Goal: Transaction & Acquisition: Purchase product/service

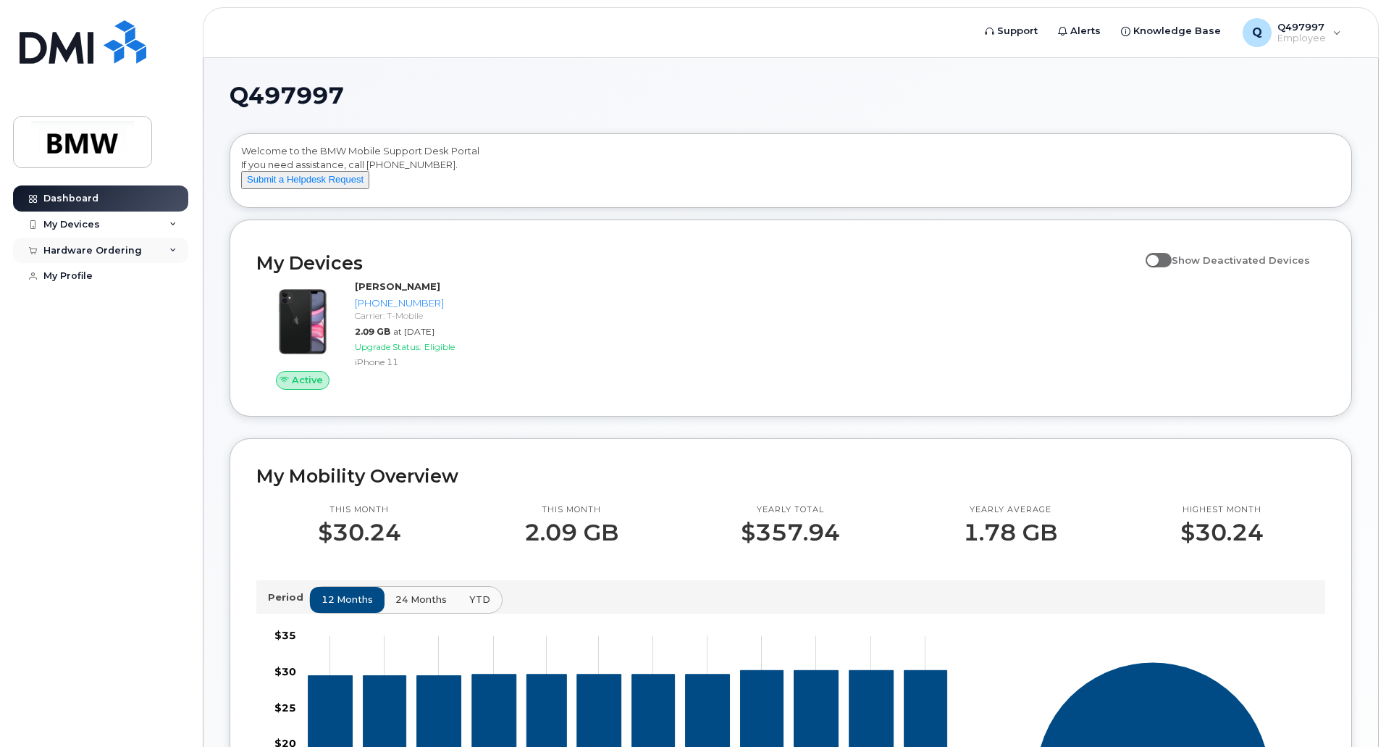
click at [173, 248] on icon at bounding box center [172, 250] width 7 height 7
click at [91, 273] on div "My Orders" at bounding box center [76, 276] width 52 height 13
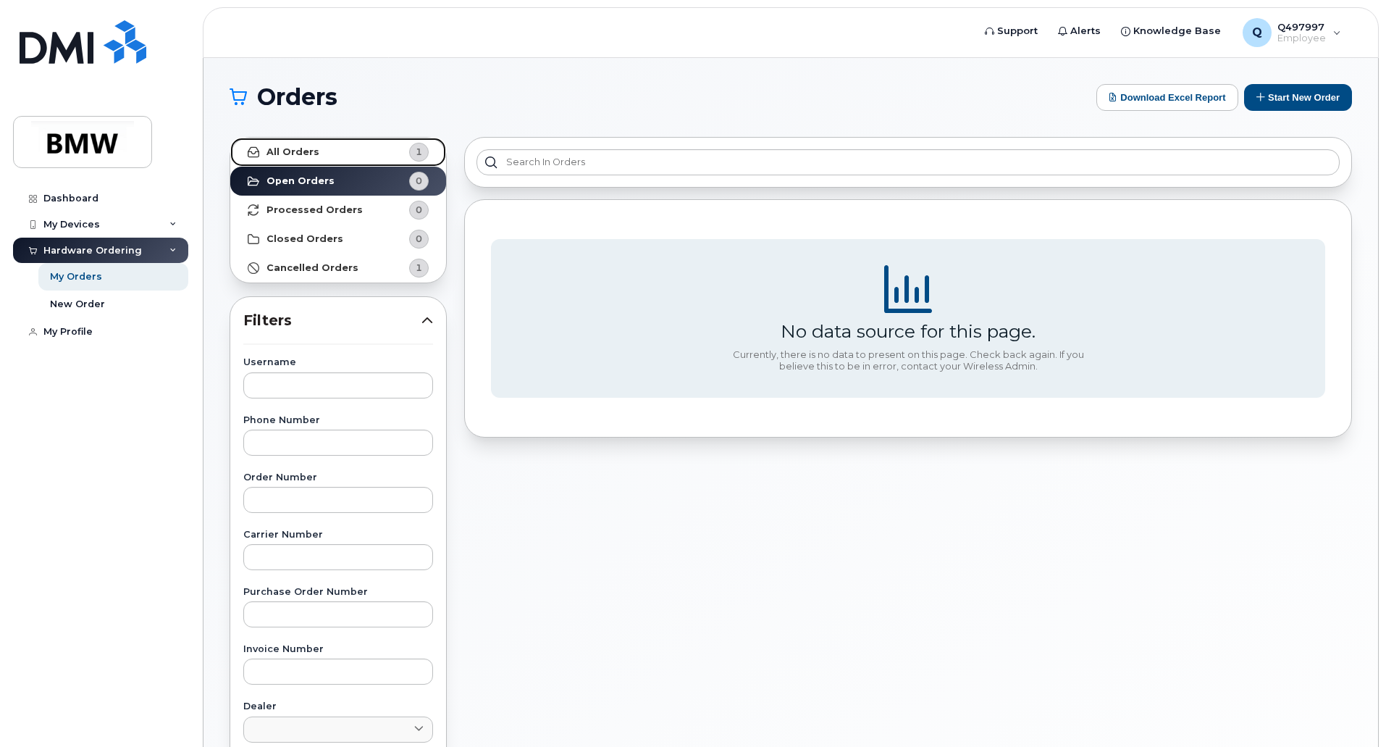
click at [304, 152] on strong "All Orders" at bounding box center [293, 152] width 53 height 12
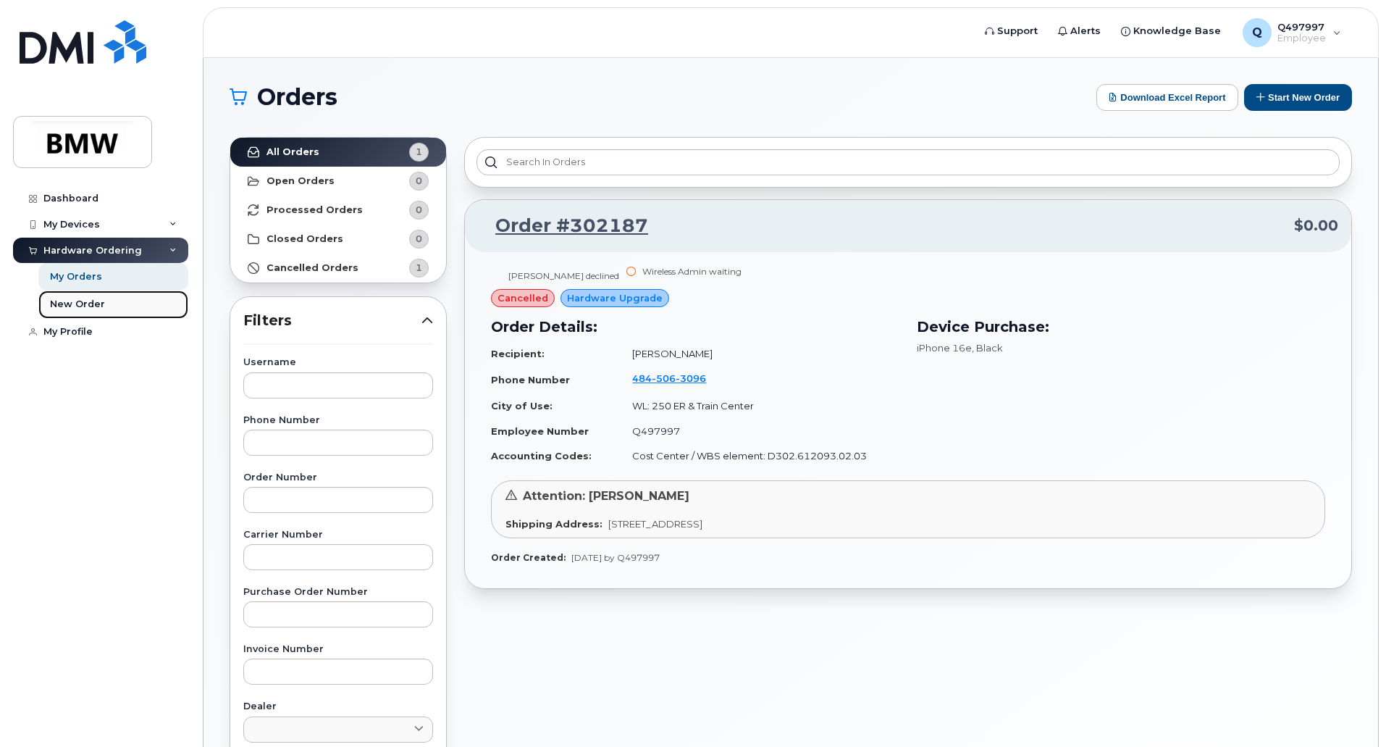
click at [72, 309] on div "New Order" at bounding box center [77, 304] width 55 height 13
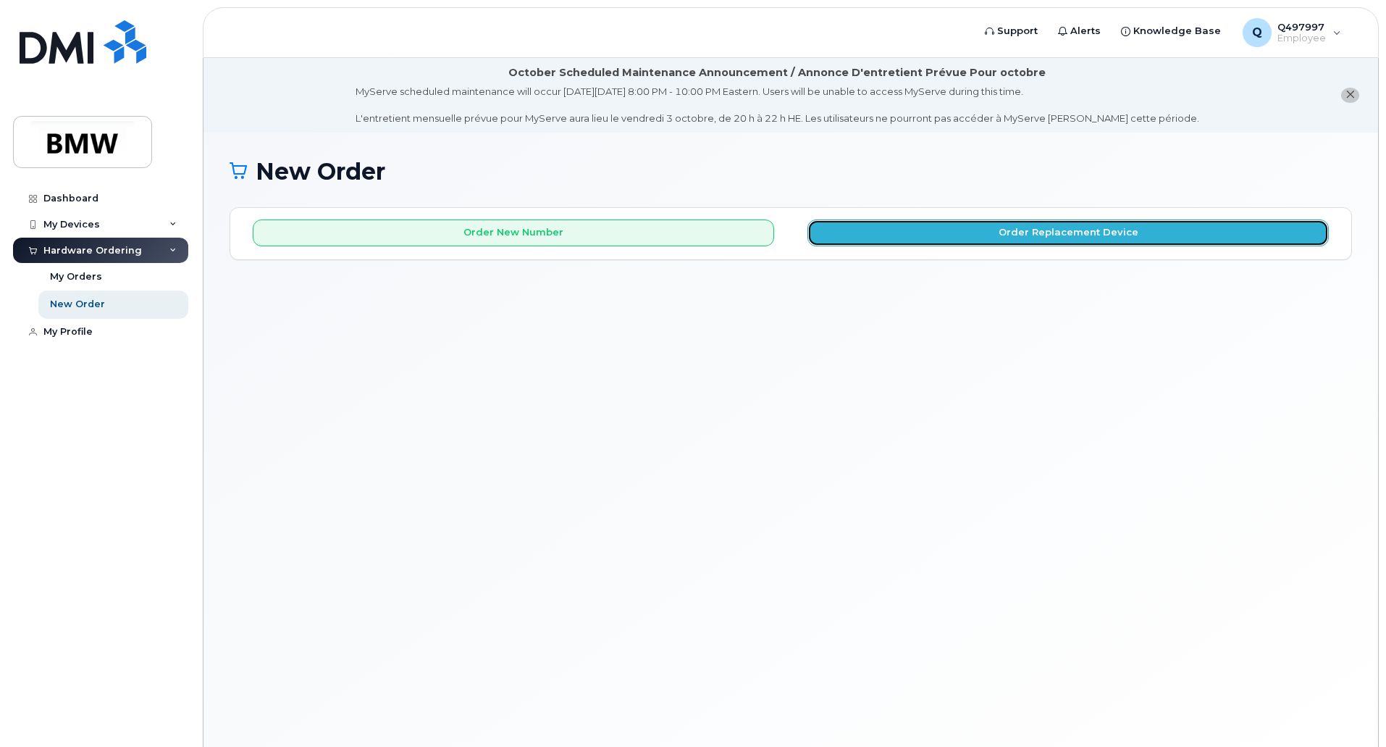
click at [923, 227] on button "Order Replacement Device" at bounding box center [1067, 232] width 521 height 27
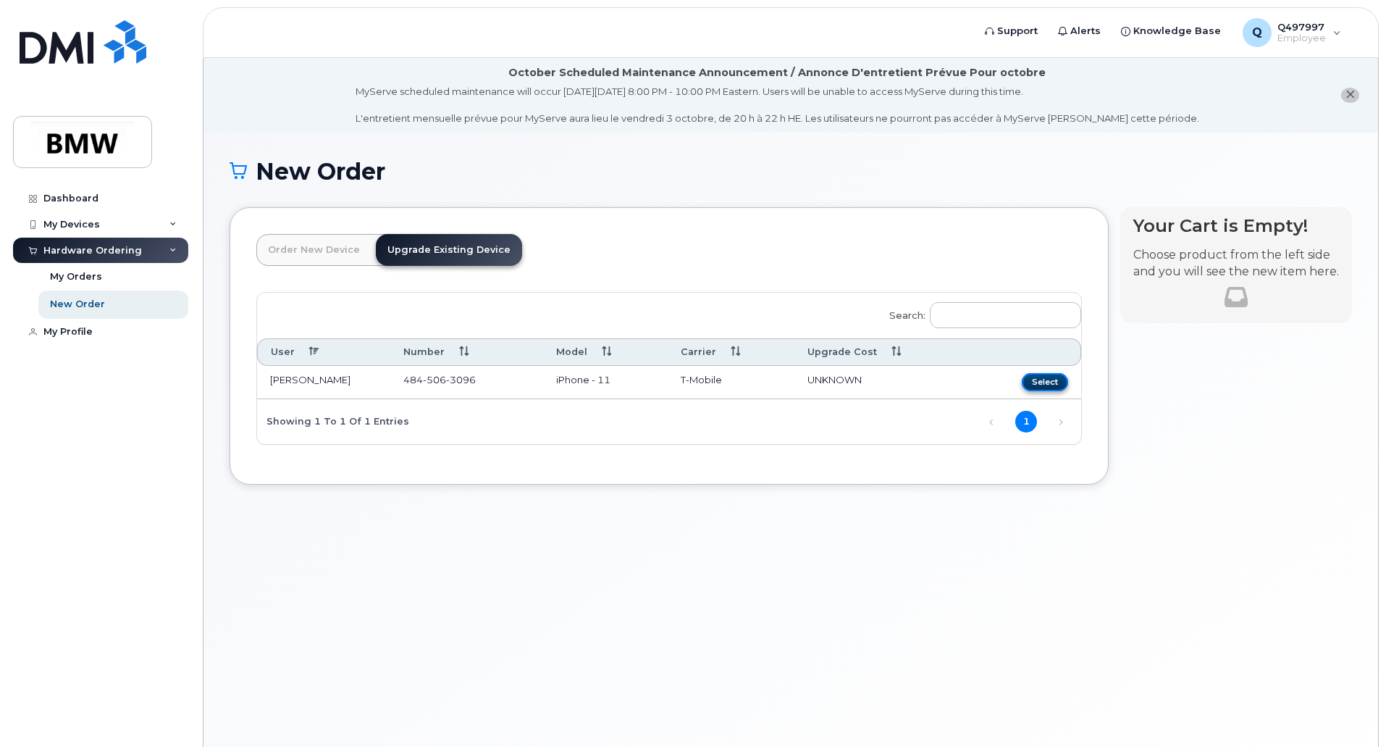
click at [1038, 383] on button "Select" at bounding box center [1045, 382] width 46 height 18
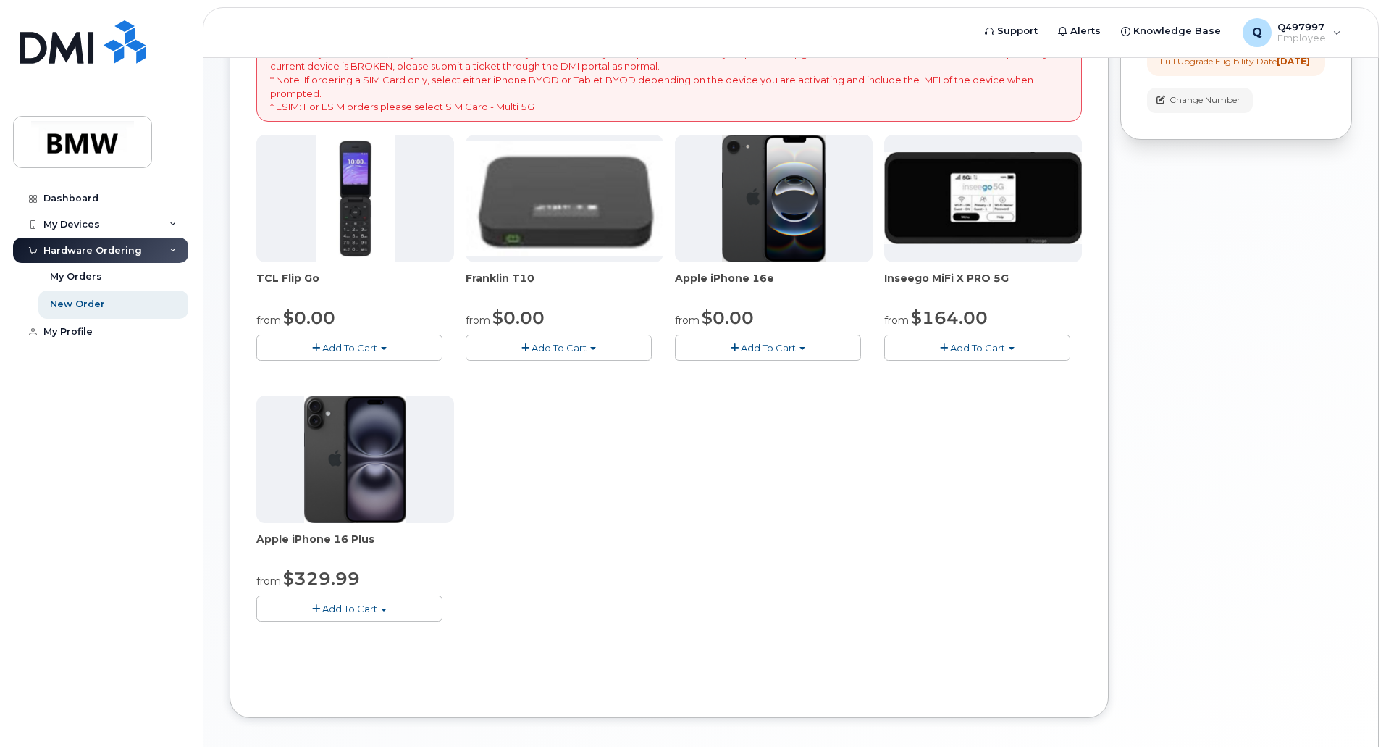
scroll to position [332, 0]
click at [72, 297] on link "New Order" at bounding box center [113, 304] width 150 height 28
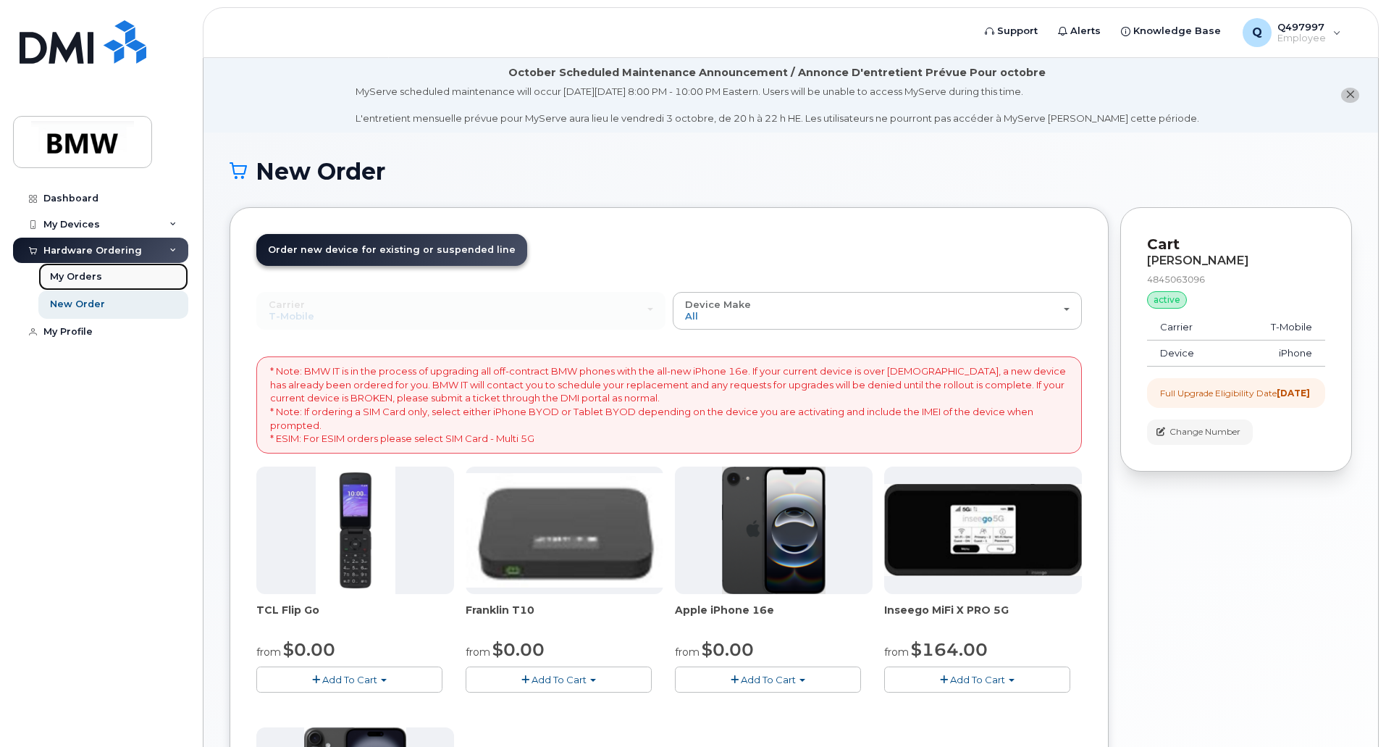
click at [81, 269] on link "My Orders" at bounding box center [113, 277] width 150 height 28
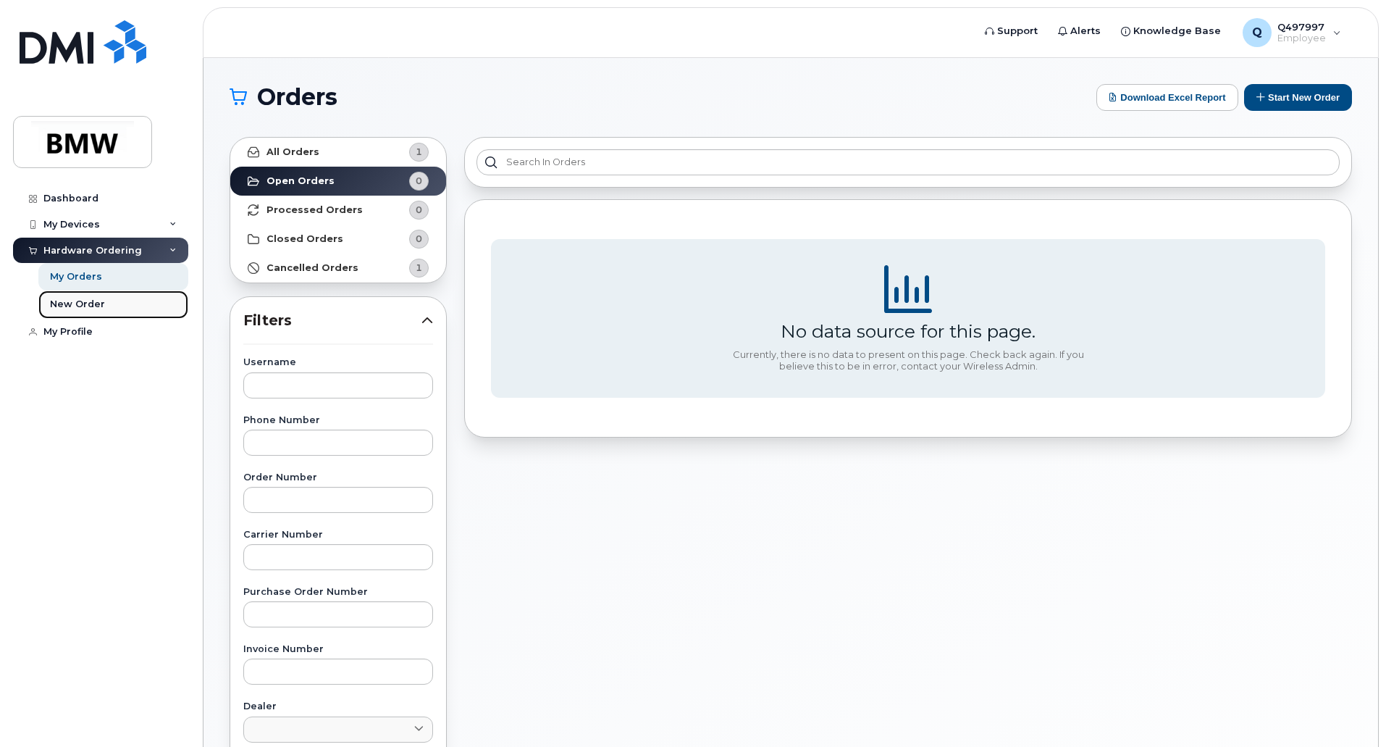
click at [78, 301] on div "New Order" at bounding box center [77, 304] width 55 height 13
click at [85, 308] on div "New Order" at bounding box center [77, 304] width 55 height 13
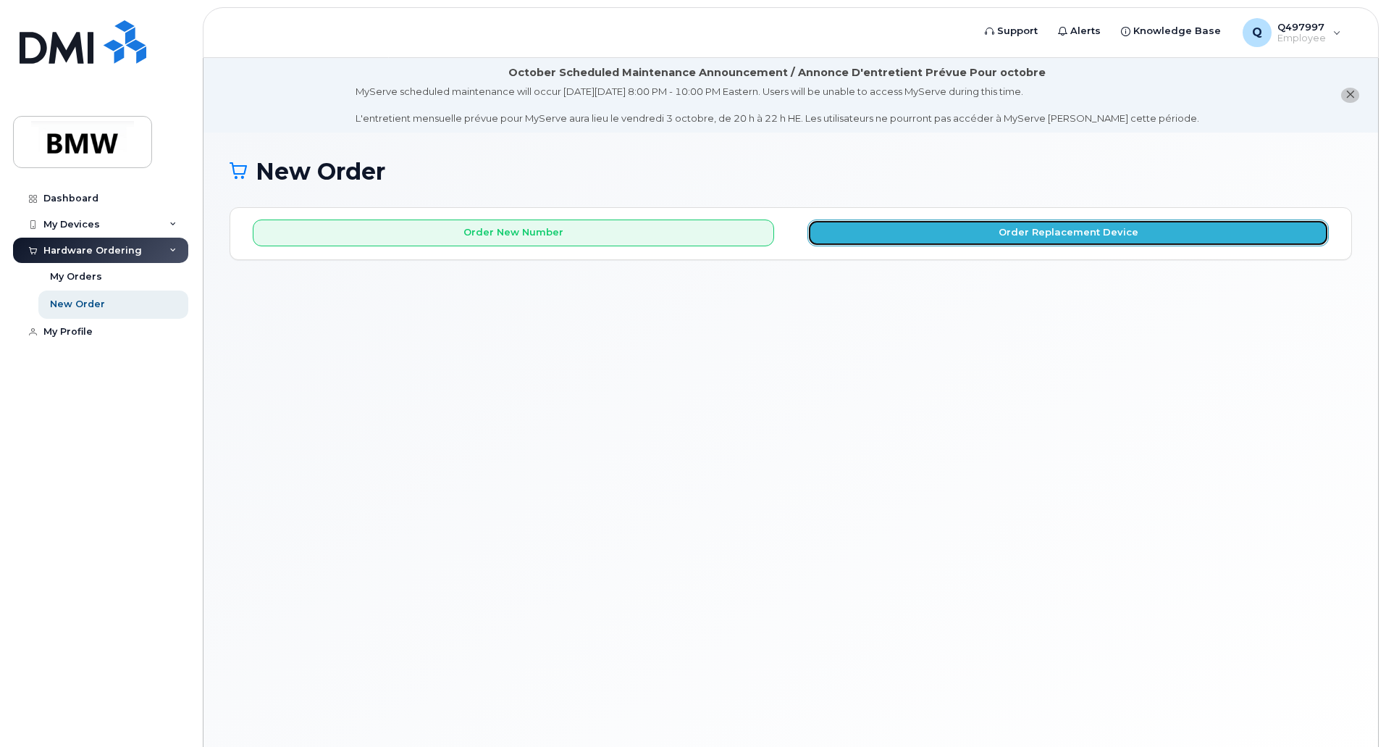
click at [978, 225] on button "Order Replacement Device" at bounding box center [1067, 232] width 521 height 27
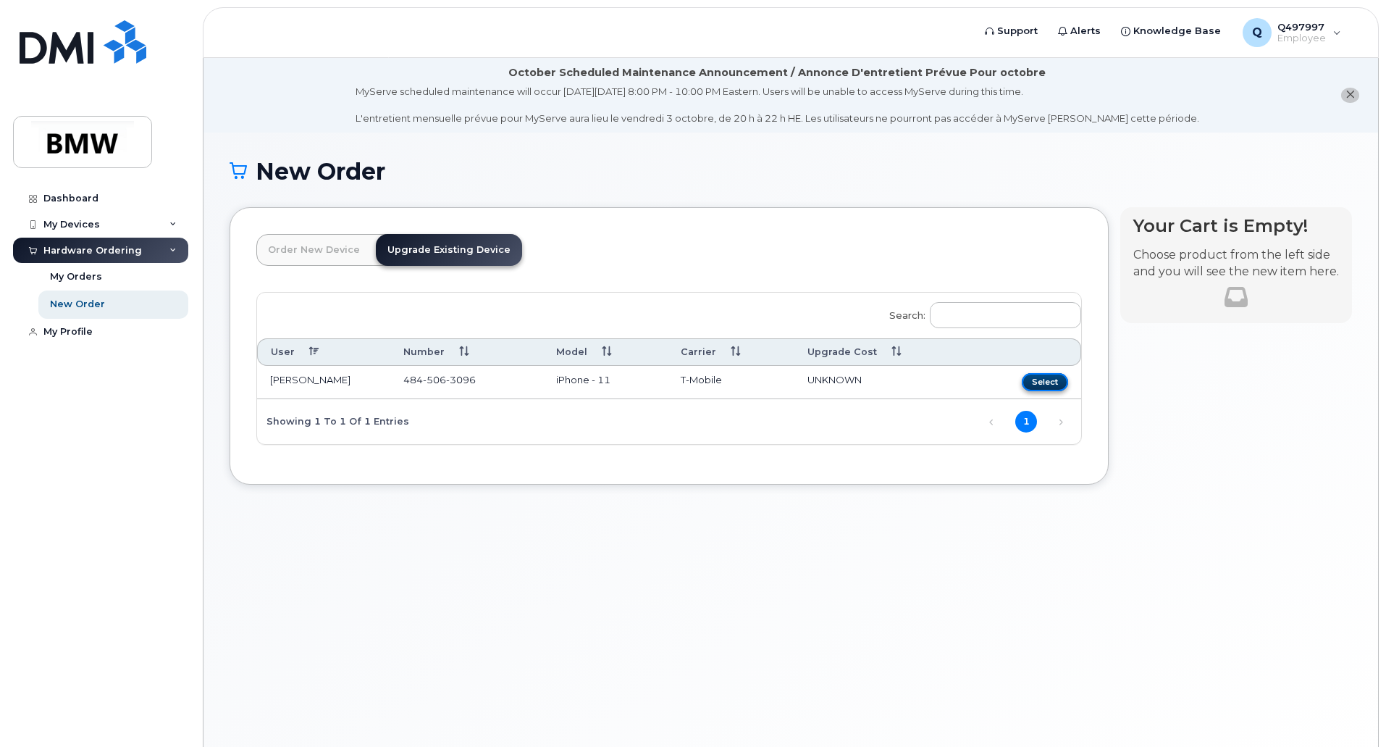
click at [1049, 383] on button "Select" at bounding box center [1045, 382] width 46 height 18
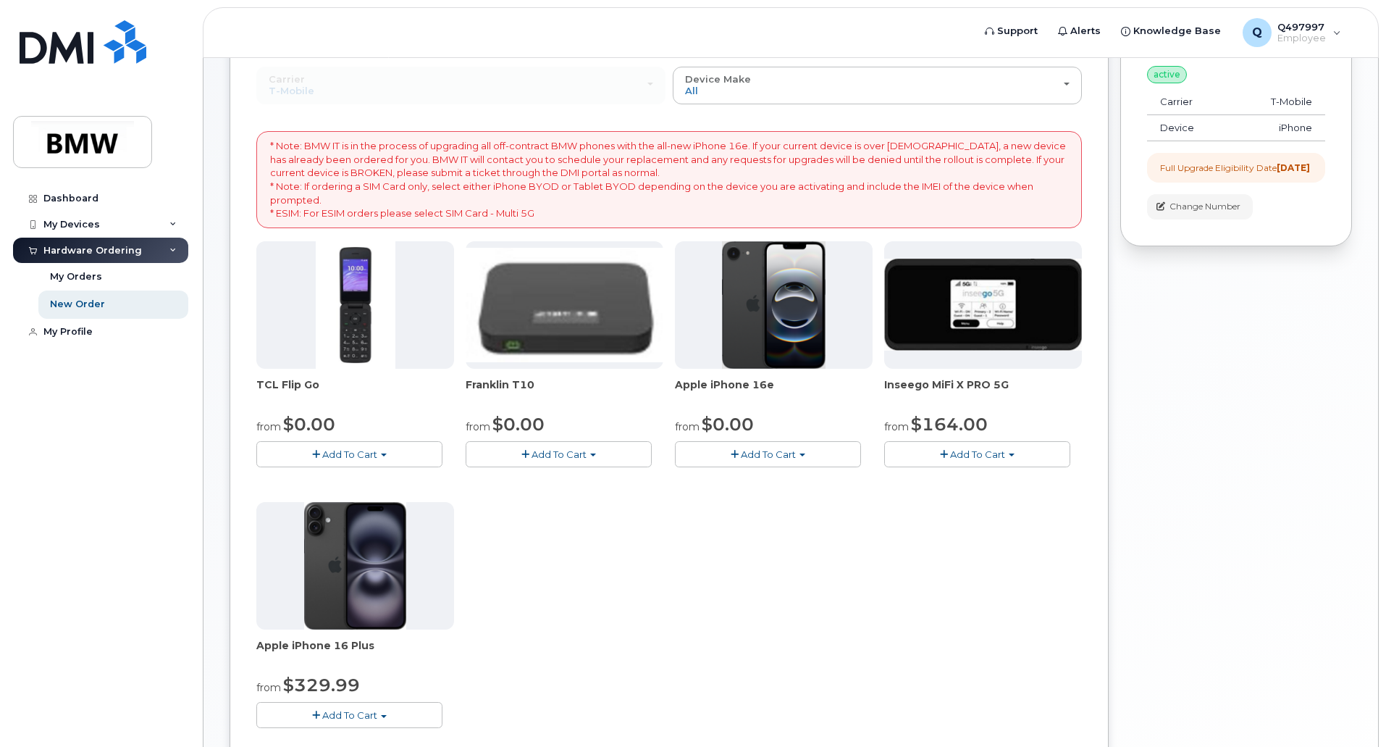
scroll to position [397, 0]
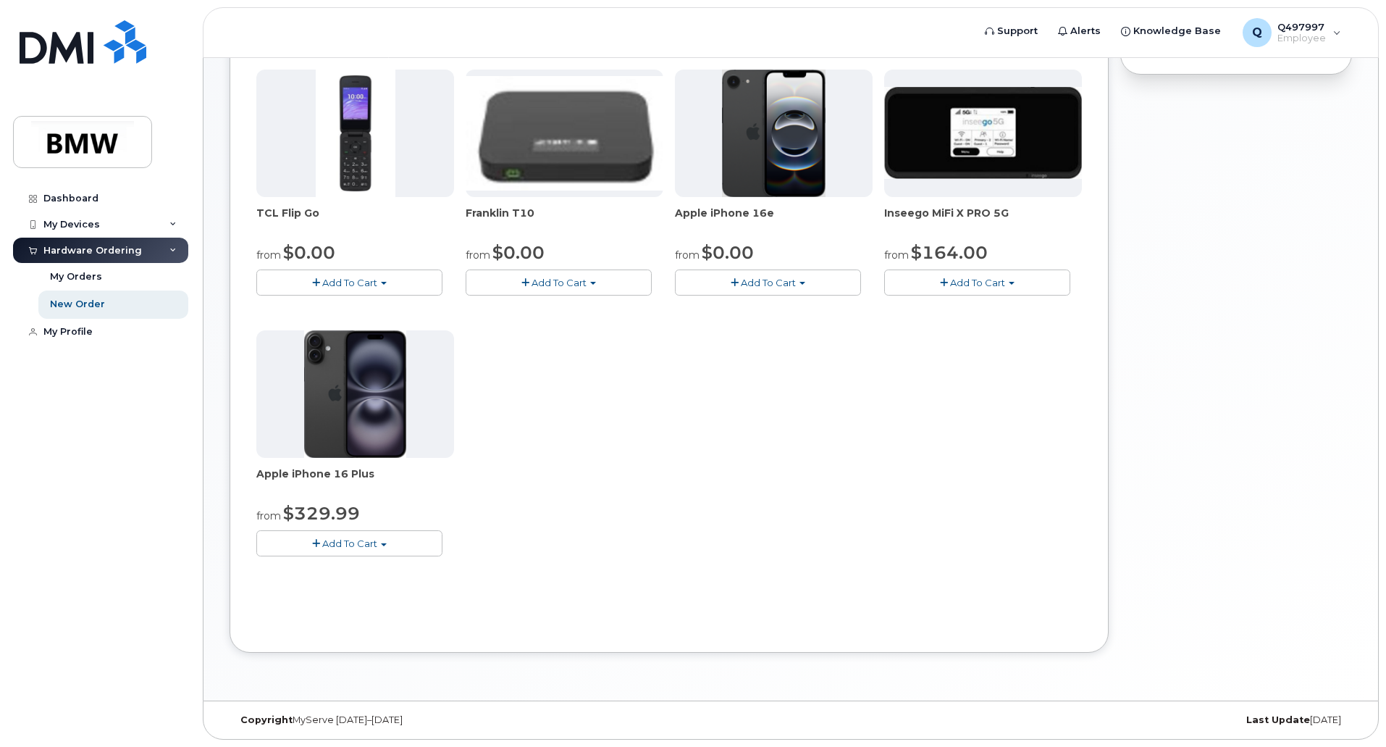
click at [399, 546] on button "Add To Cart" at bounding box center [349, 542] width 186 height 25
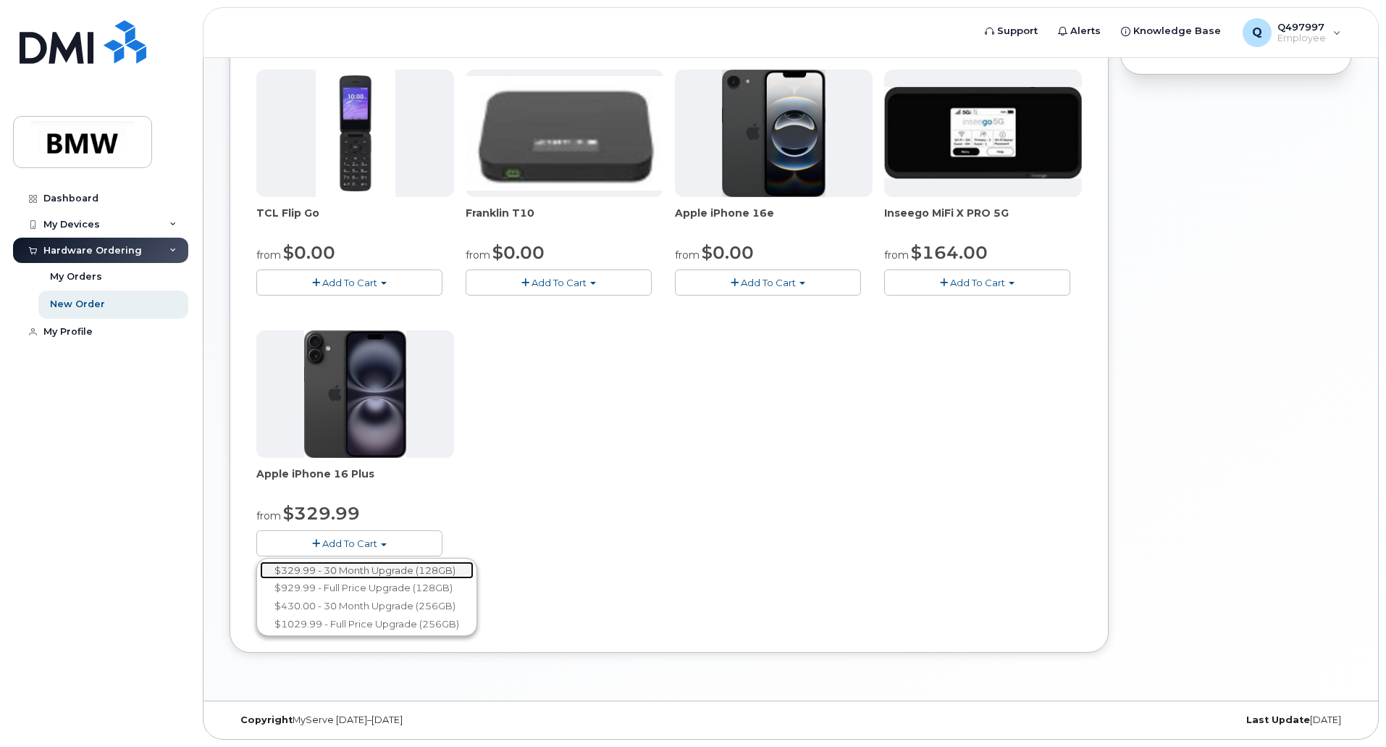
click at [379, 564] on link "$329.99 - 30 Month Upgrade (128GB)" at bounding box center [367, 570] width 214 height 18
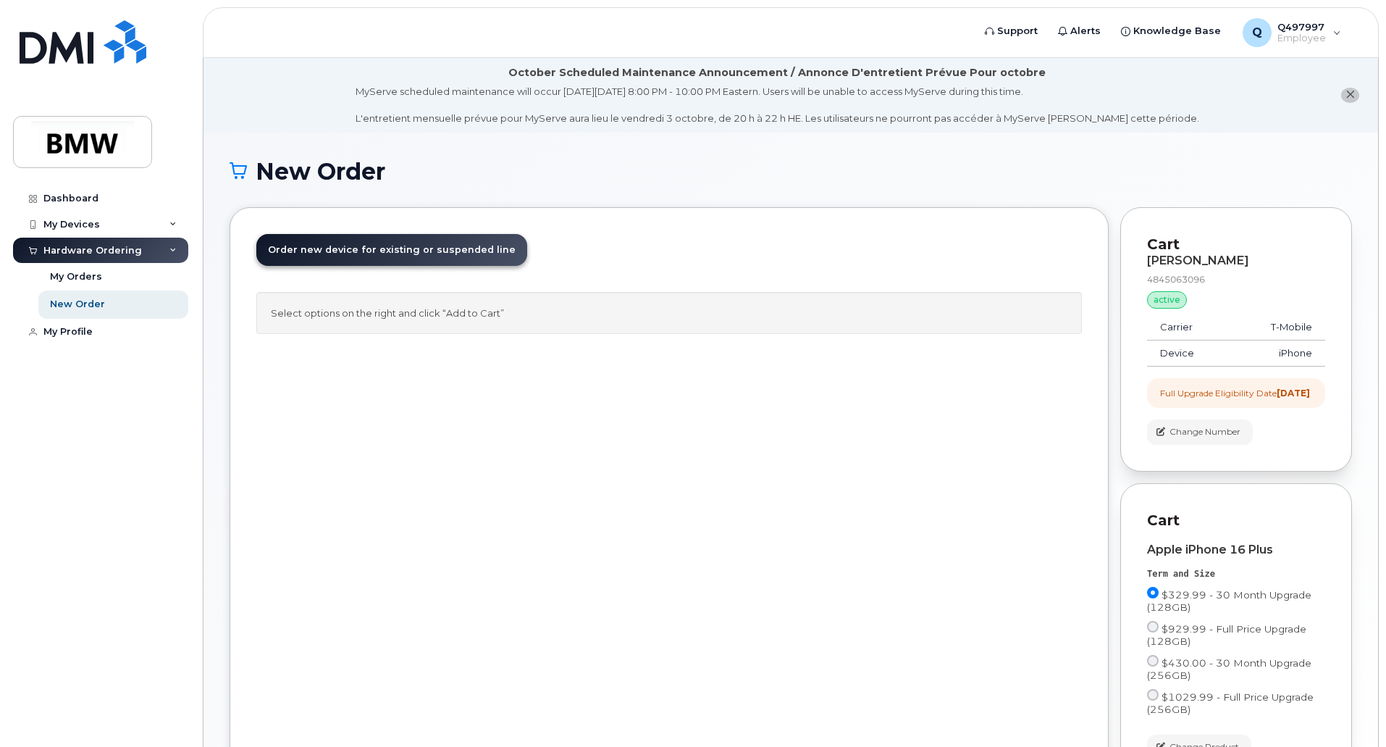
scroll to position [202, 0]
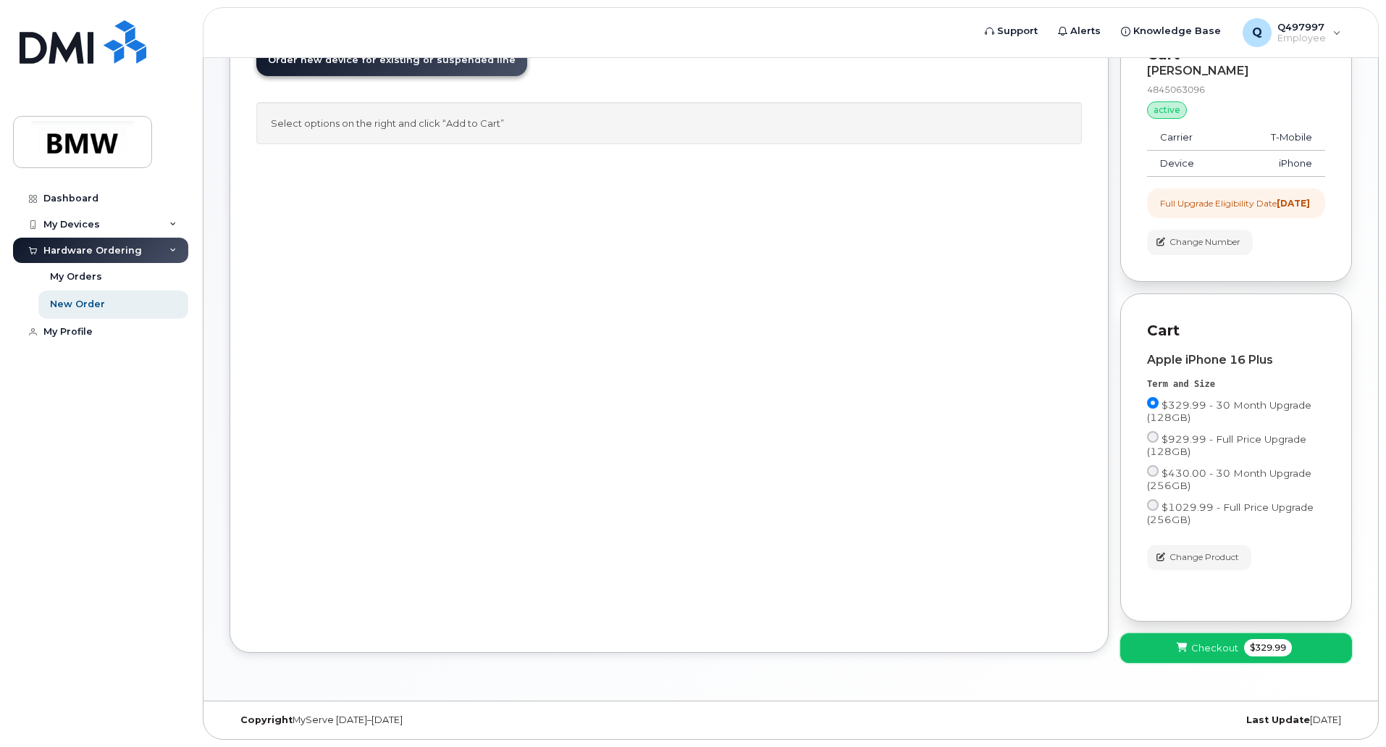
click at [1208, 649] on span "Checkout" at bounding box center [1214, 648] width 47 height 14
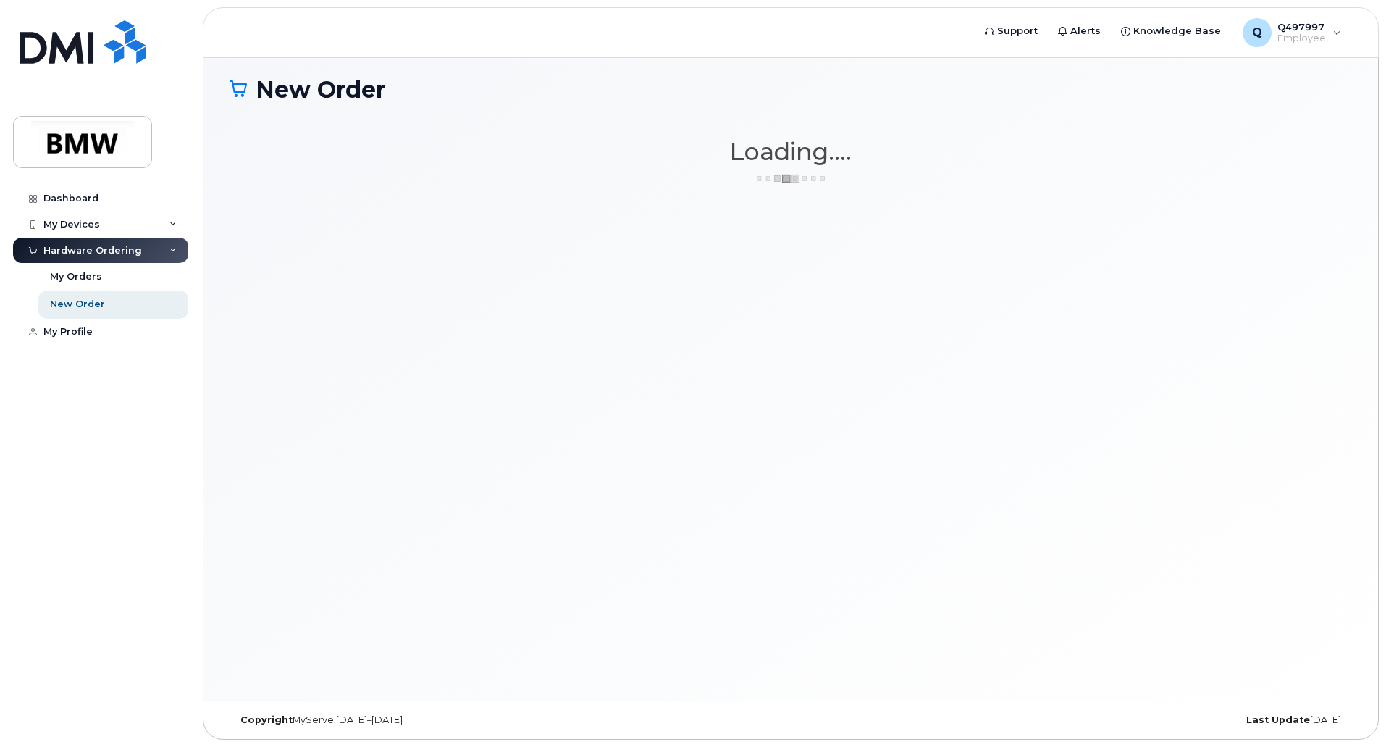
scroll to position [82, 0]
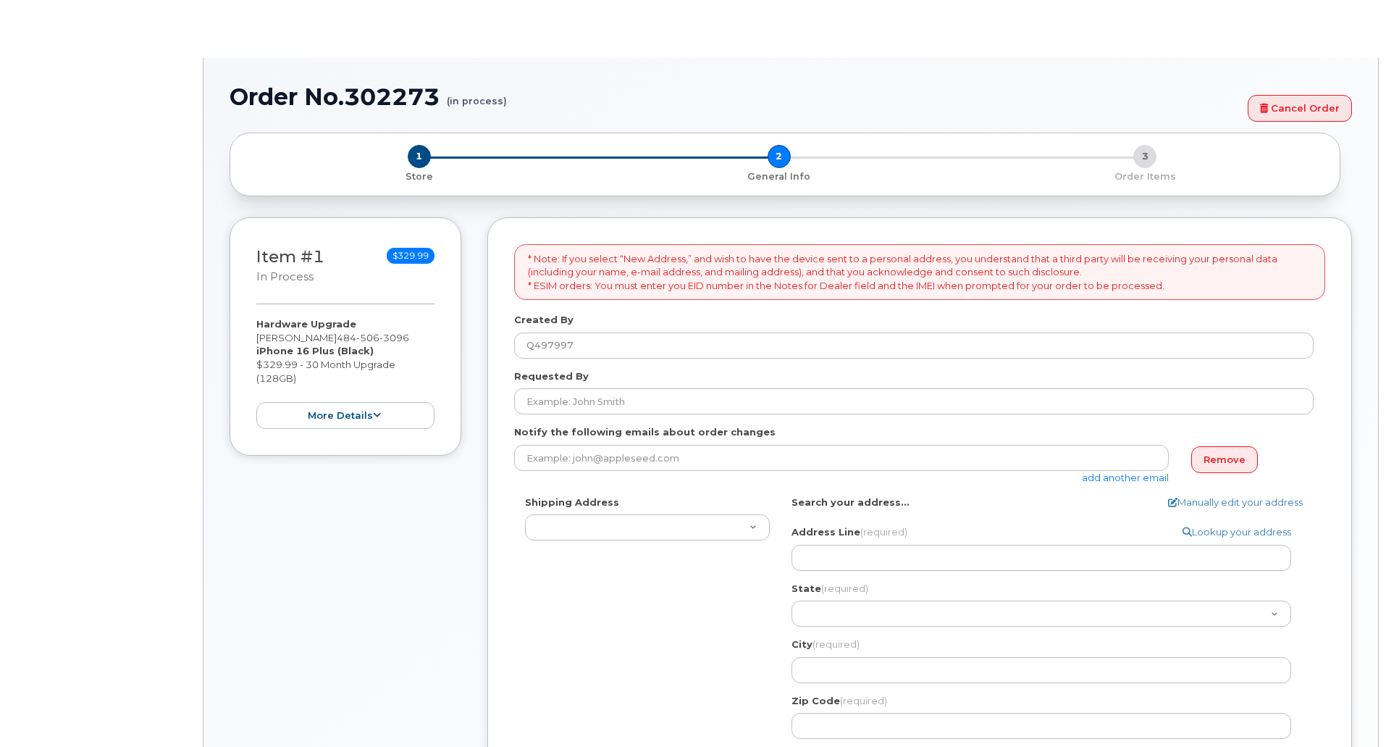
select select
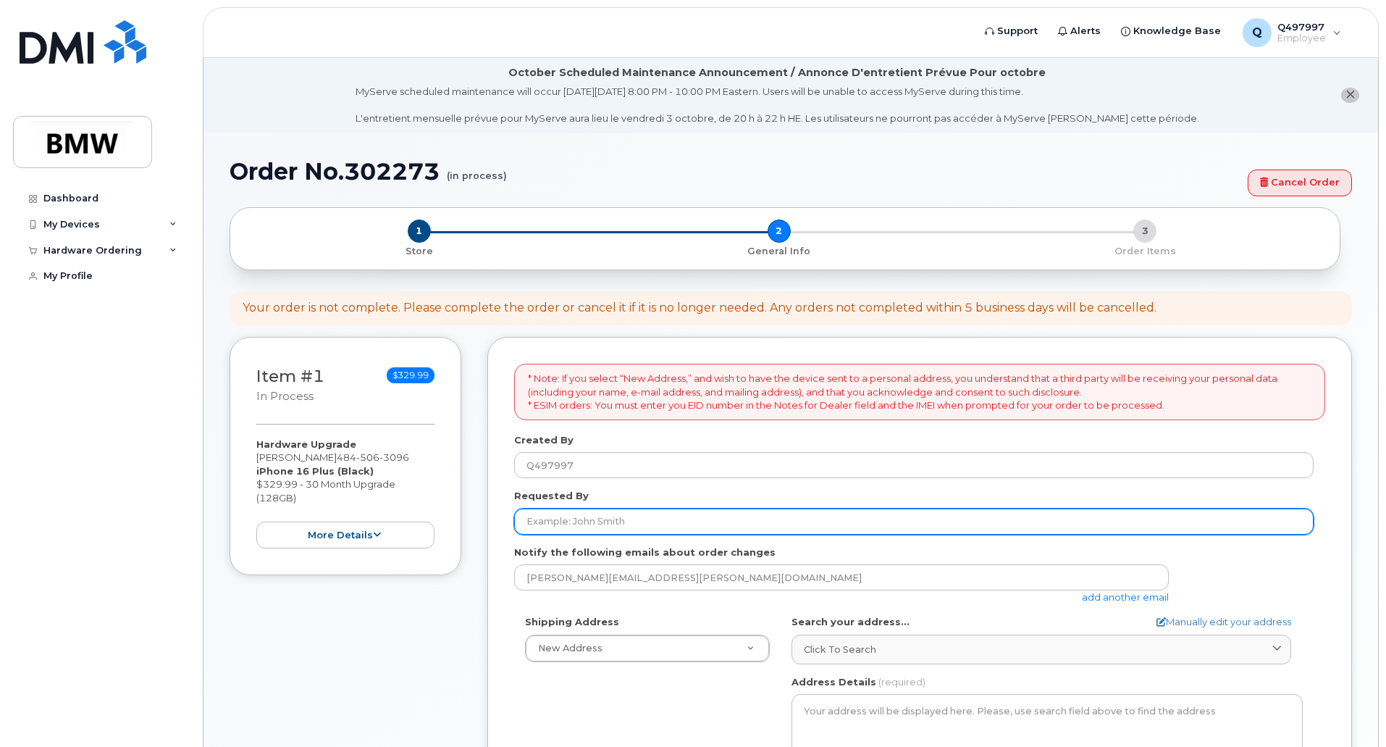
click at [573, 527] on input "Requested By" at bounding box center [914, 521] width 800 height 26
type input "[PERSON_NAME]"
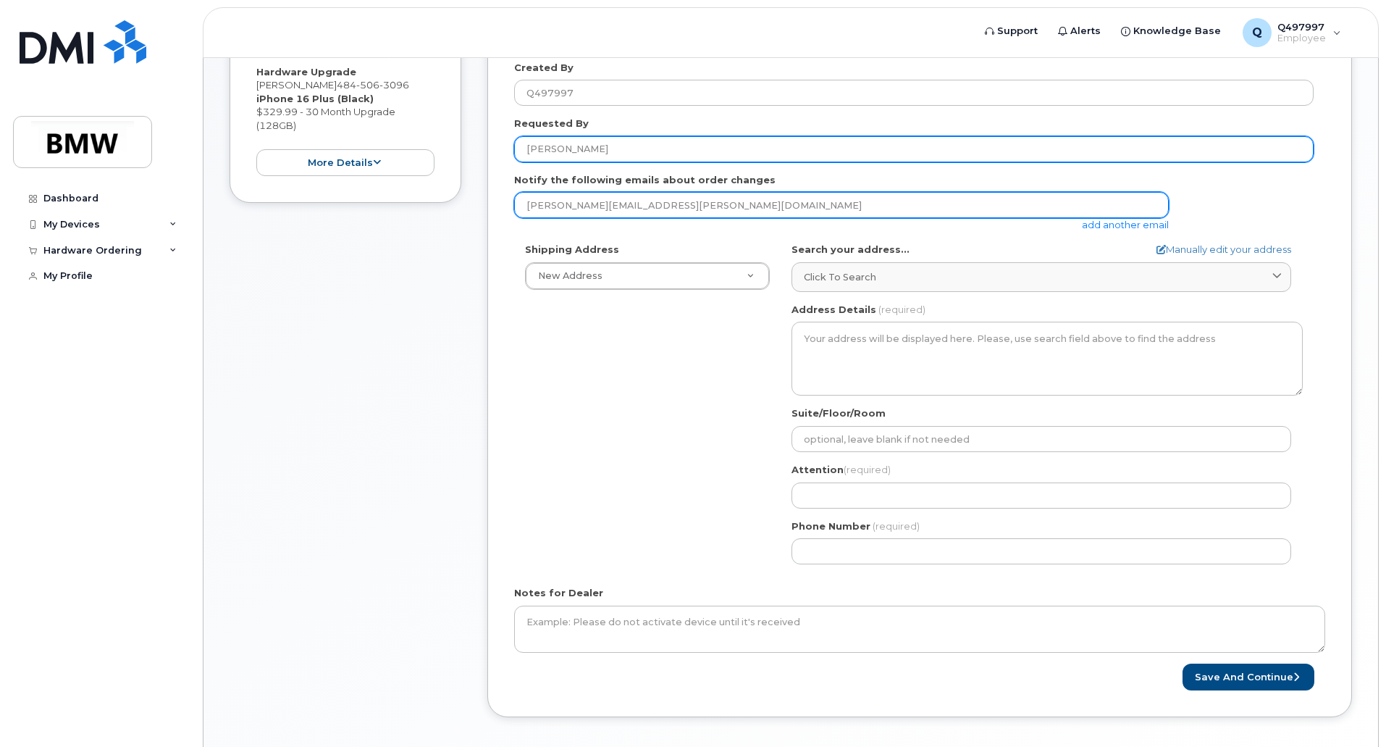
scroll to position [376, 0]
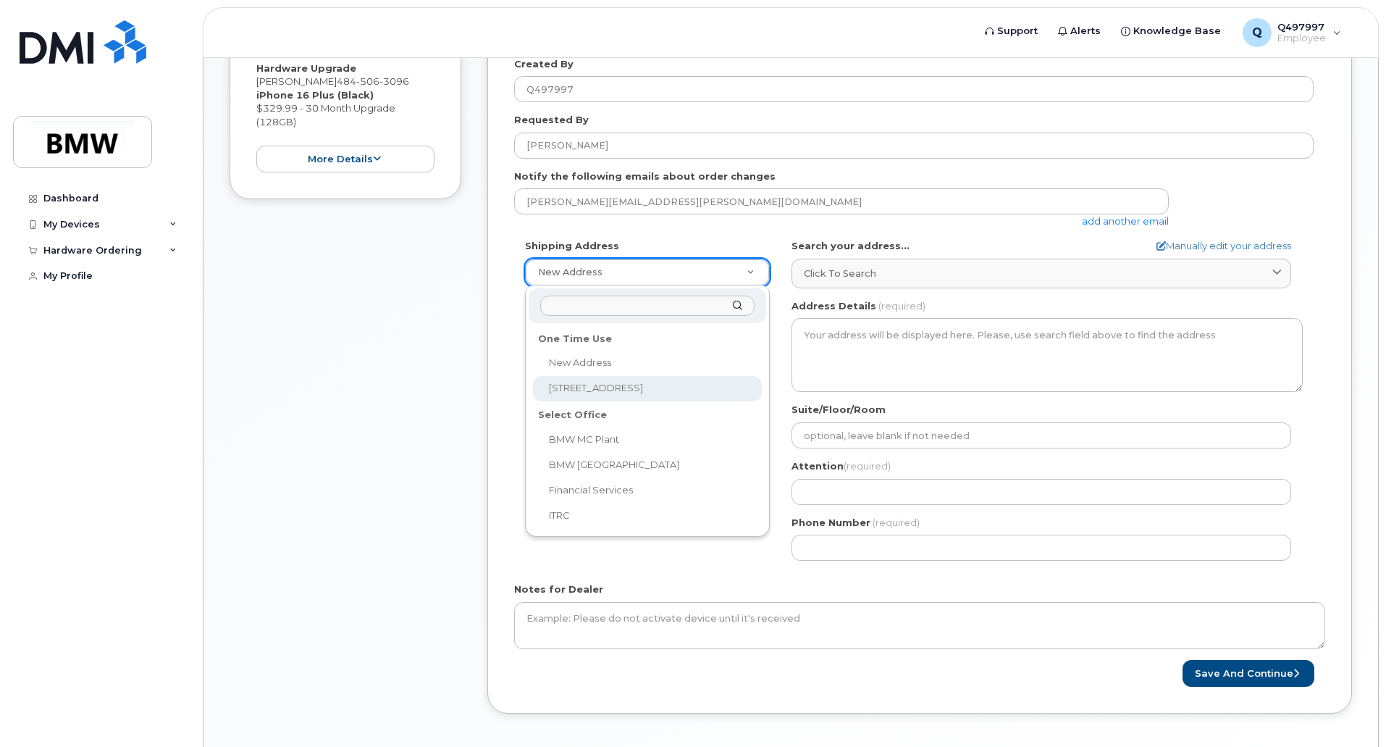
select select "362 Rosecliff Drive"
type input "[PERSON_NAME]"
type input "4845063096"
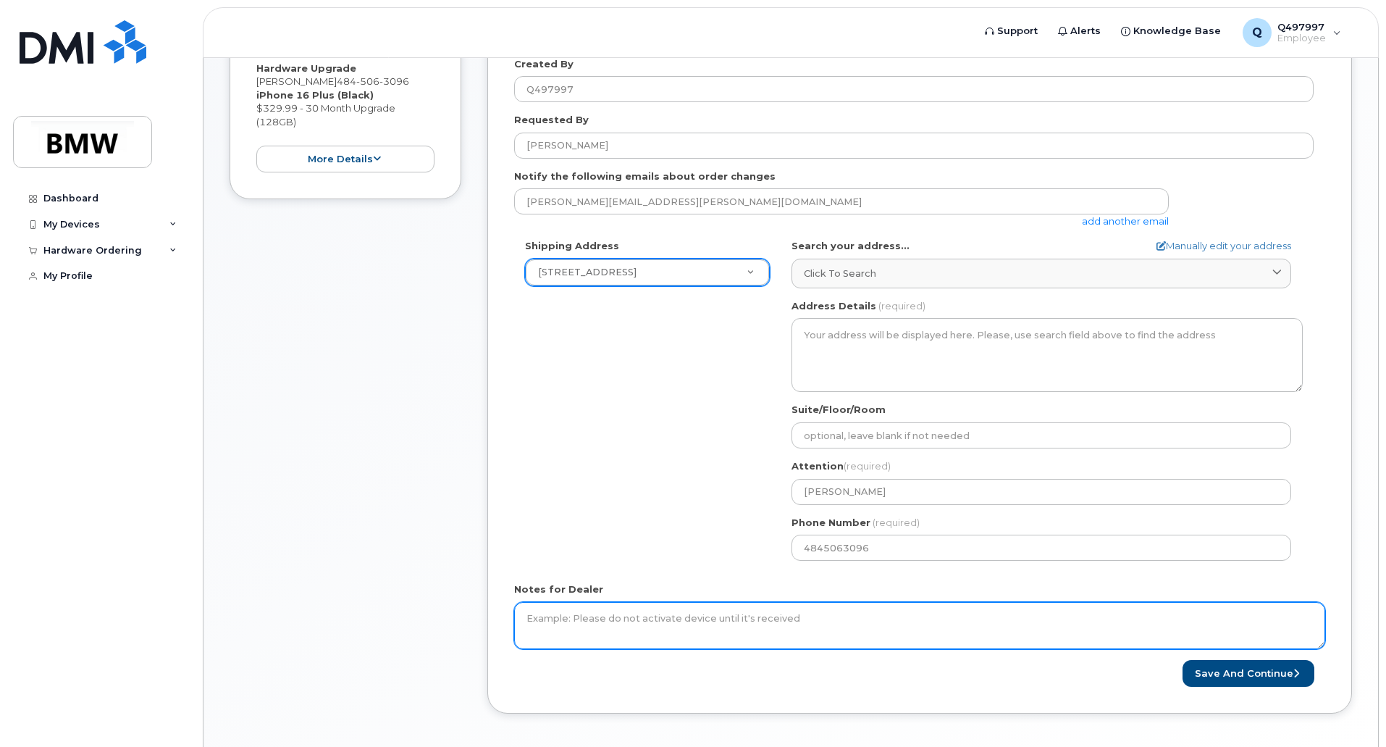
click at [743, 623] on textarea "Notes for Dealer" at bounding box center [919, 626] width 811 height 48
type textarea "Please do not activate until it's received"
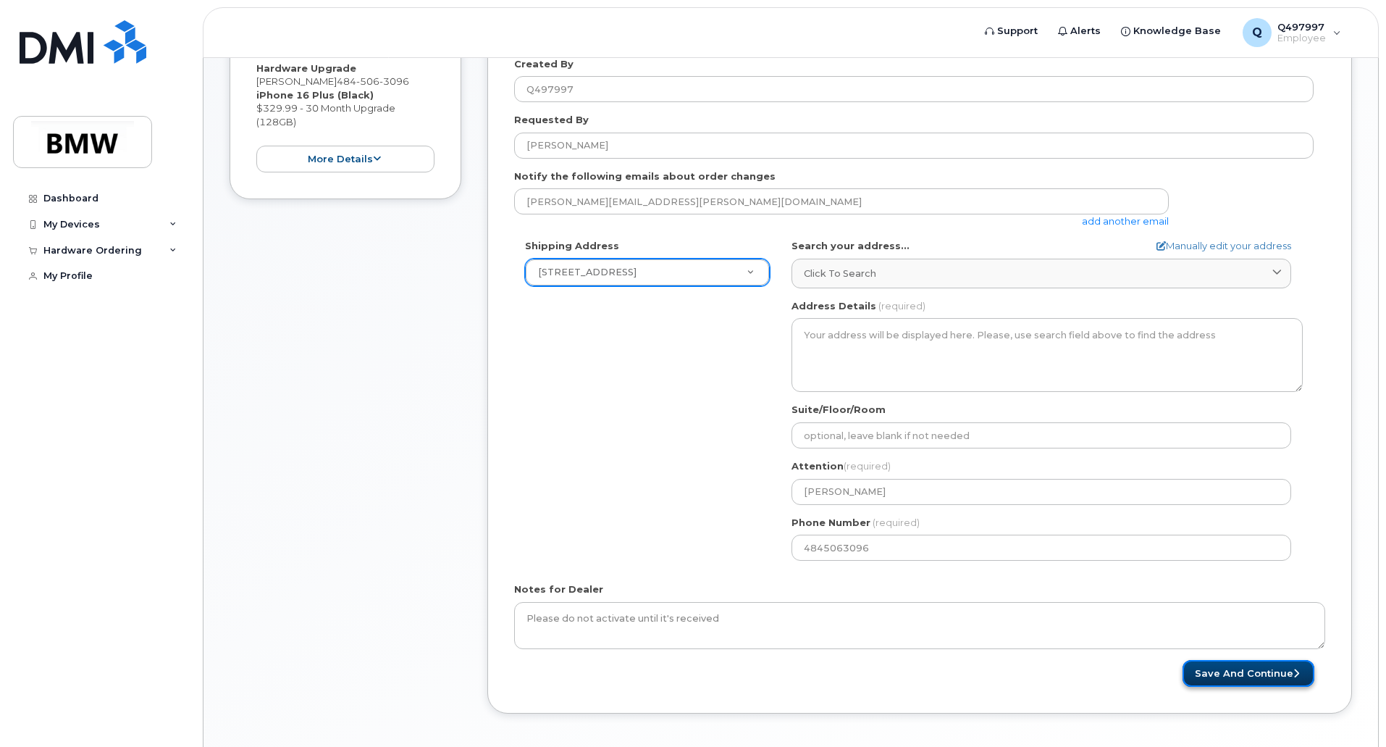
click at [1194, 663] on button "Save and Continue" at bounding box center [1249, 673] width 132 height 27
click at [1264, 668] on button "Save and Continue" at bounding box center [1249, 673] width 132 height 27
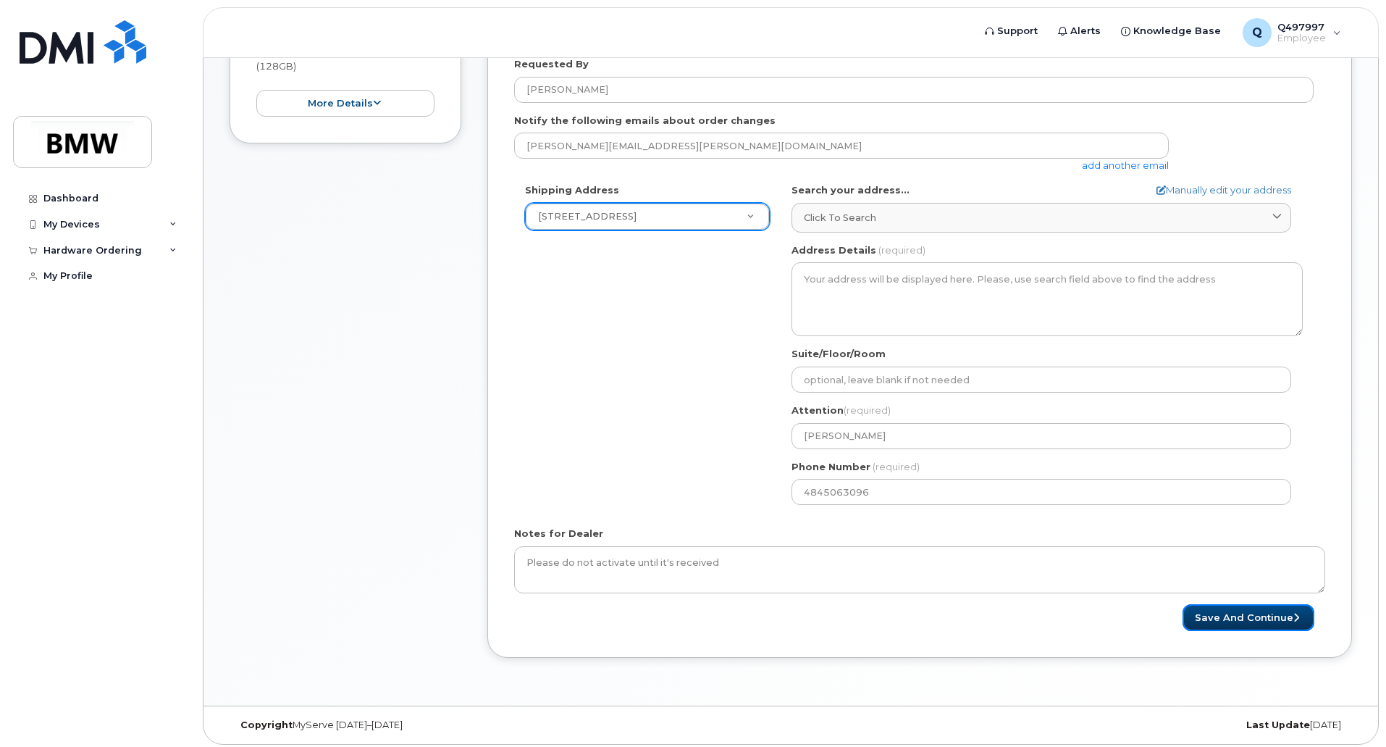
scroll to position [437, 0]
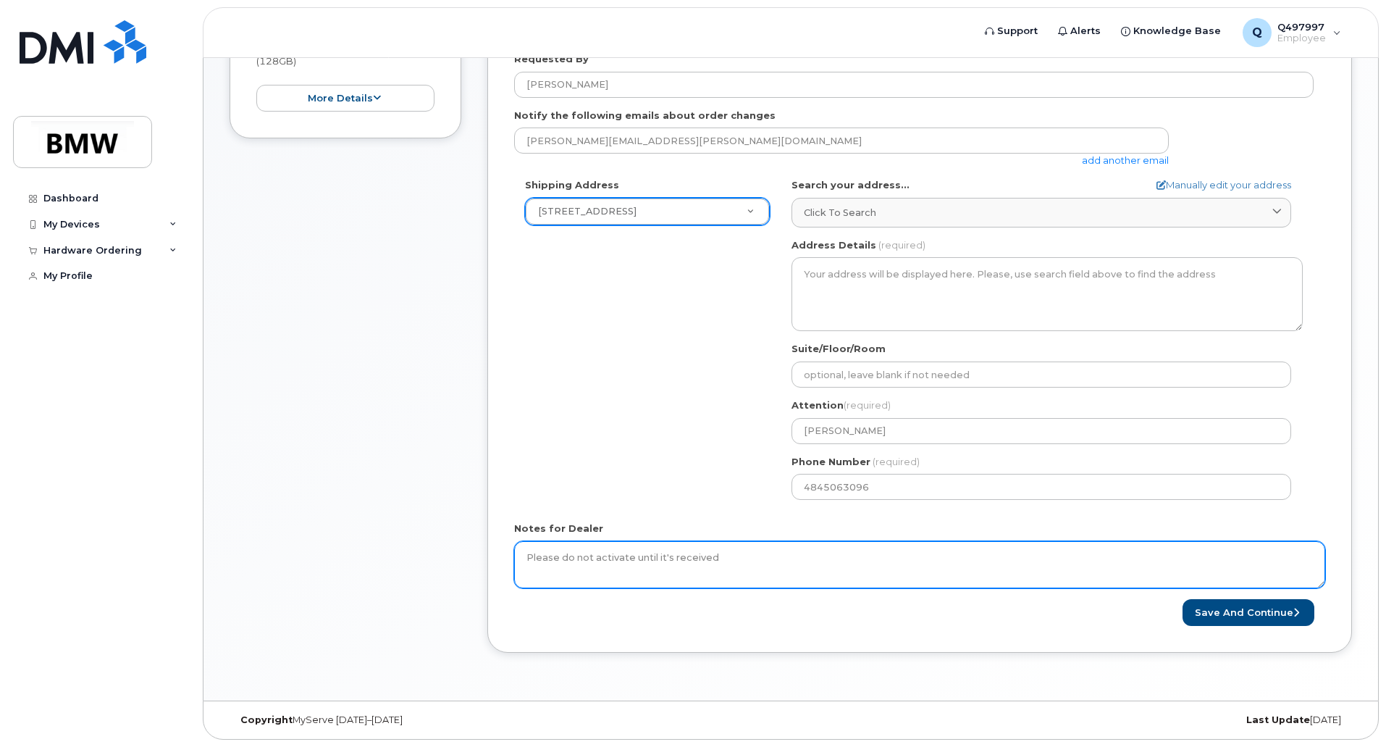
click at [800, 561] on textarea "Please do not activate until it's received" at bounding box center [919, 565] width 811 height 48
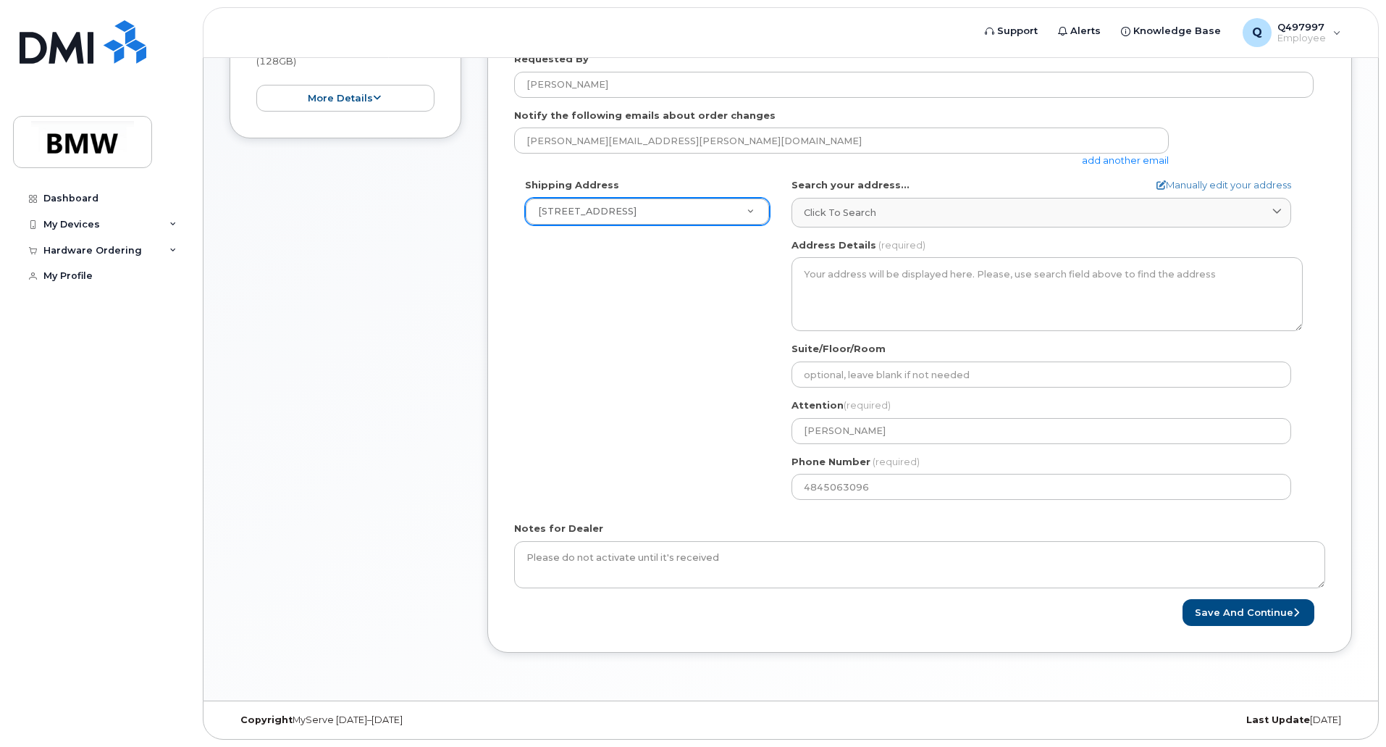
click at [948, 622] on div "Save and Continue" at bounding box center [1123, 612] width 406 height 27
click at [1243, 612] on button "Save and Continue" at bounding box center [1249, 612] width 132 height 27
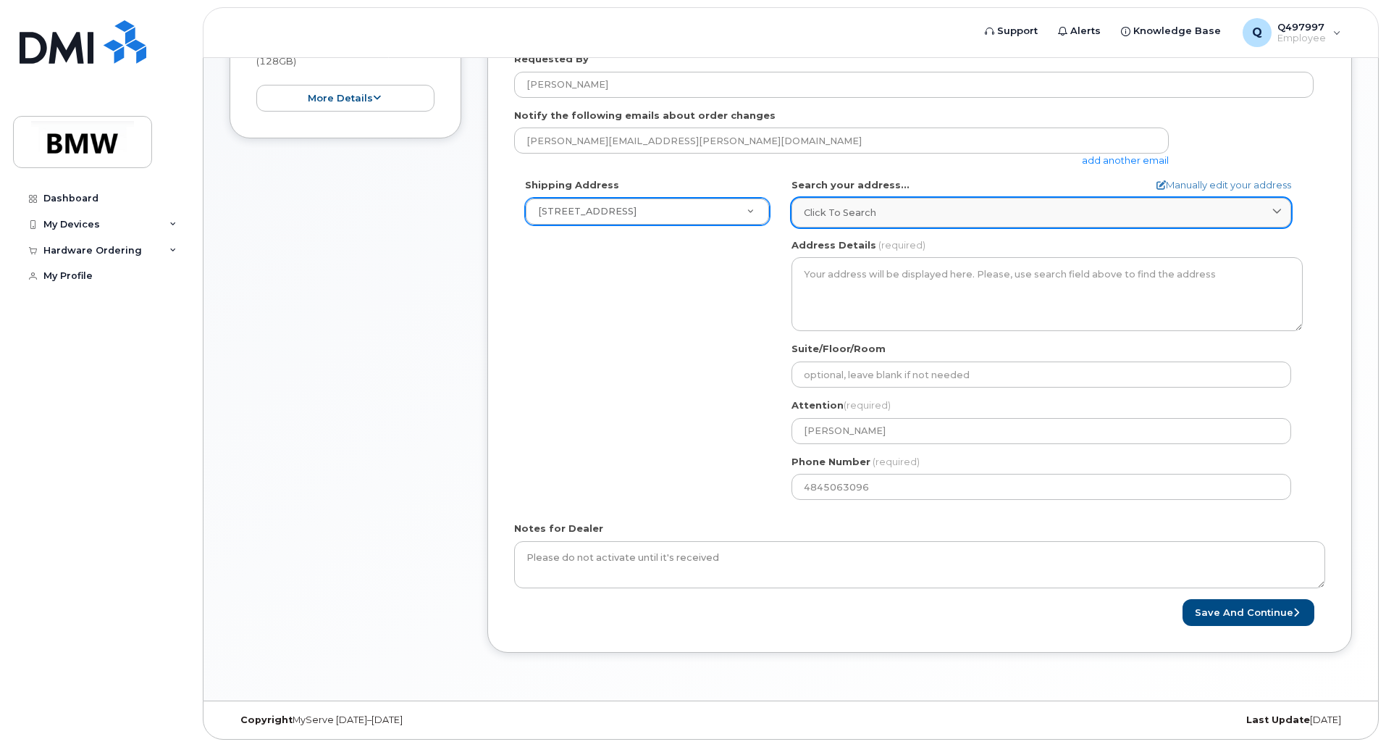
click at [954, 210] on div "Click to search" at bounding box center [1041, 213] width 475 height 14
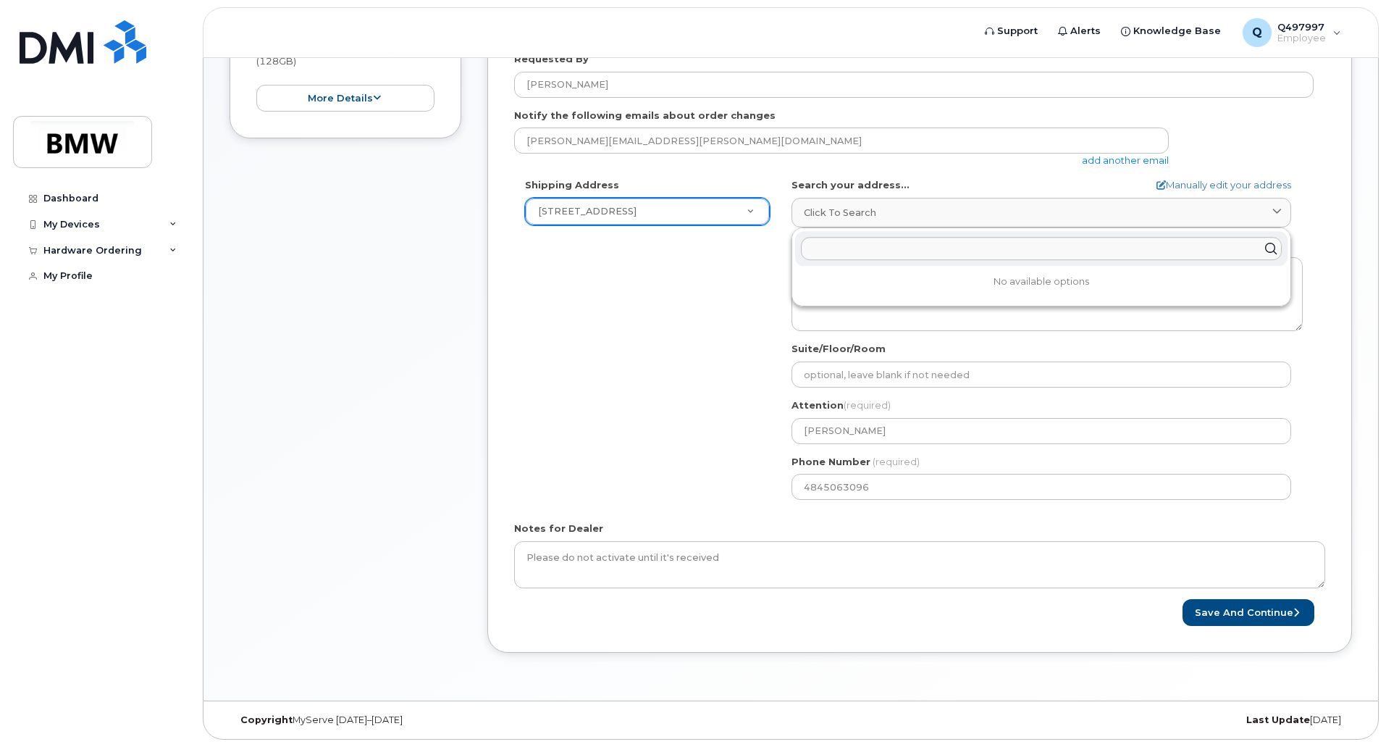
click at [978, 175] on form "* Note: If you select “New Address,” and wish to have the device sent to a pers…" at bounding box center [919, 276] width 811 height 699
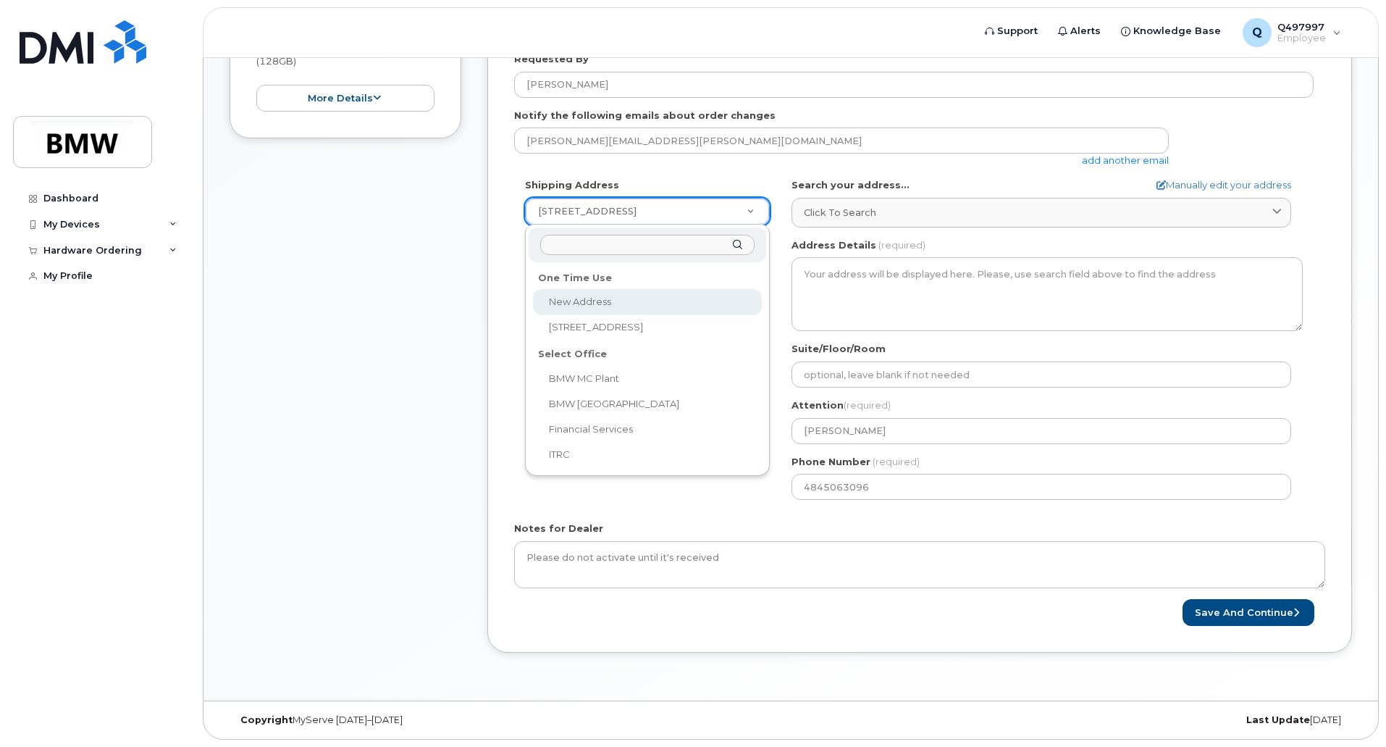
select select
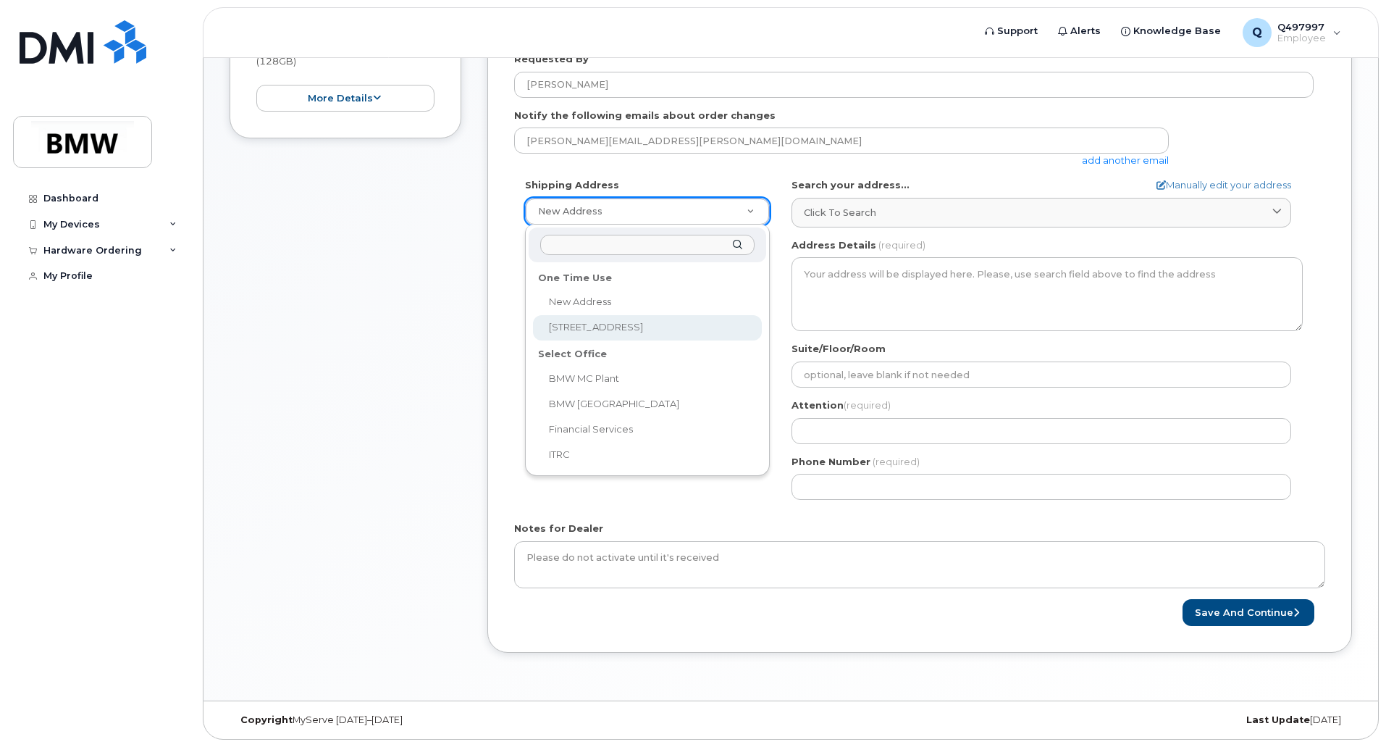
select select "362 Rosecliff Drive"
type input "[PERSON_NAME]"
type input "4845063096"
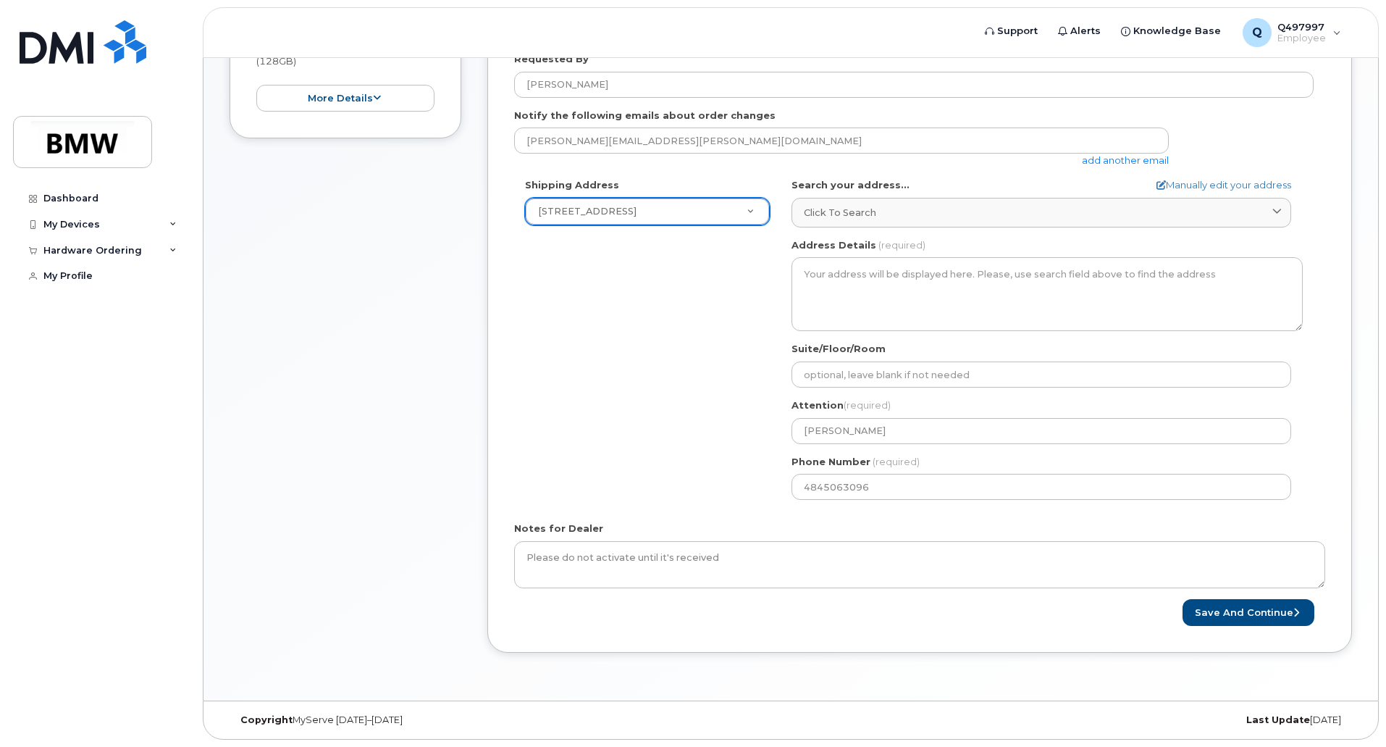
click at [706, 396] on div "Shipping Address 362 Rosecliff Drive New Address 362 Rosecliff Drive BMW MC Pla…" at bounding box center [914, 344] width 800 height 332
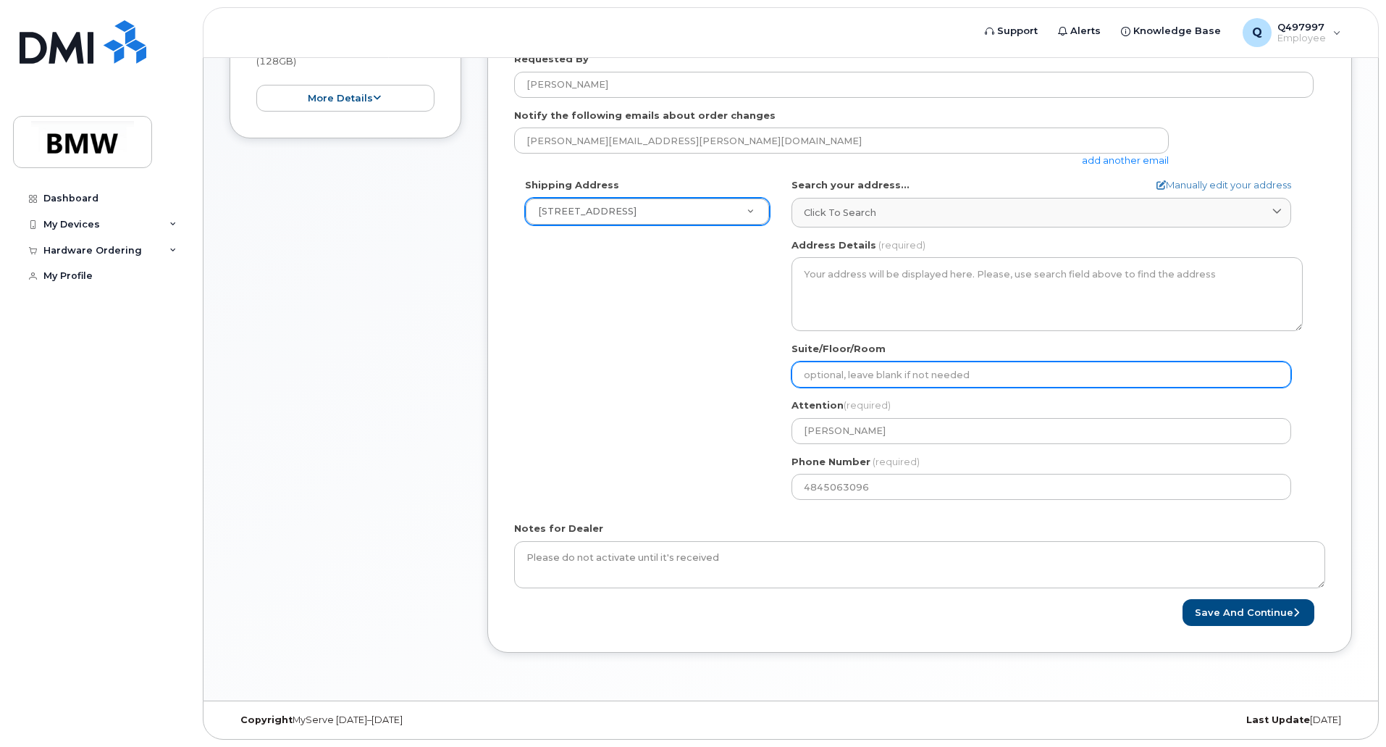
click at [904, 380] on input "Suite/Floor/Room" at bounding box center [1042, 374] width 500 height 26
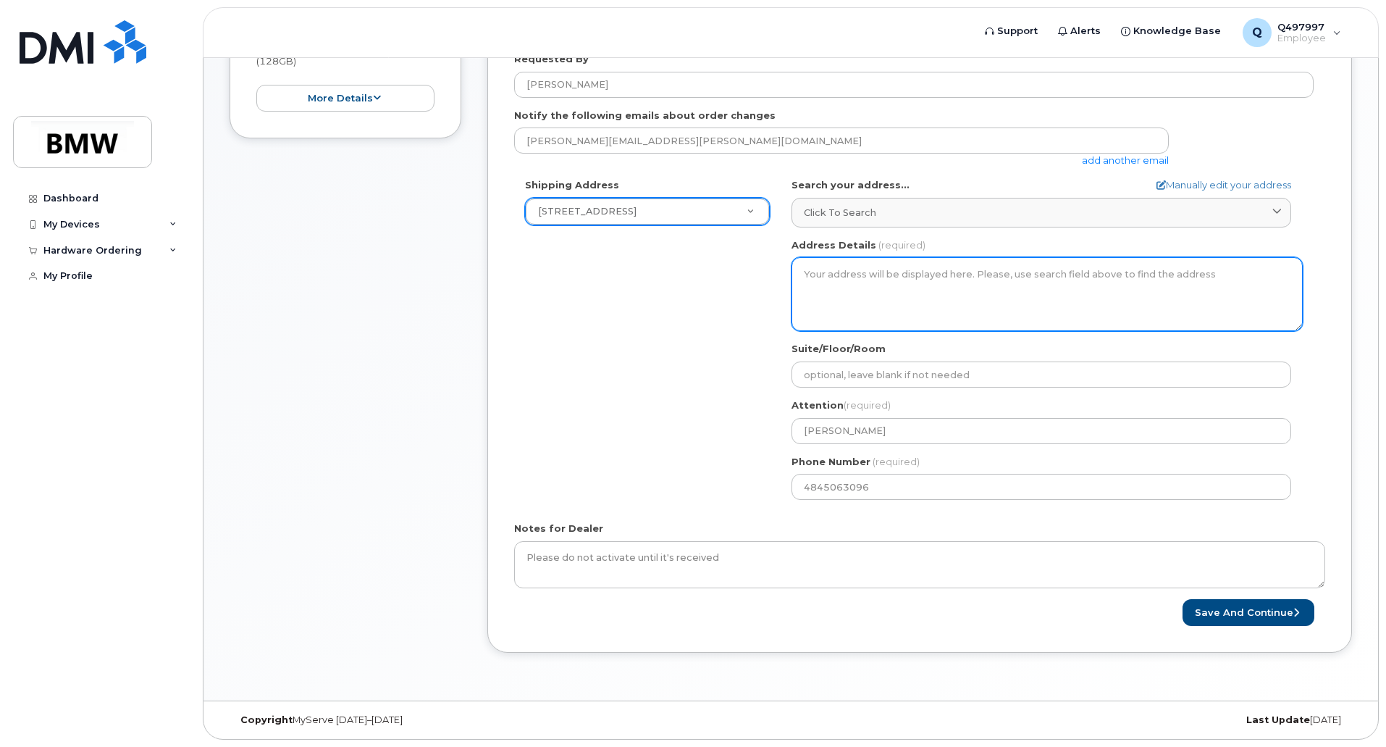
click at [891, 293] on textarea "Address Details" at bounding box center [1047, 294] width 511 height 74
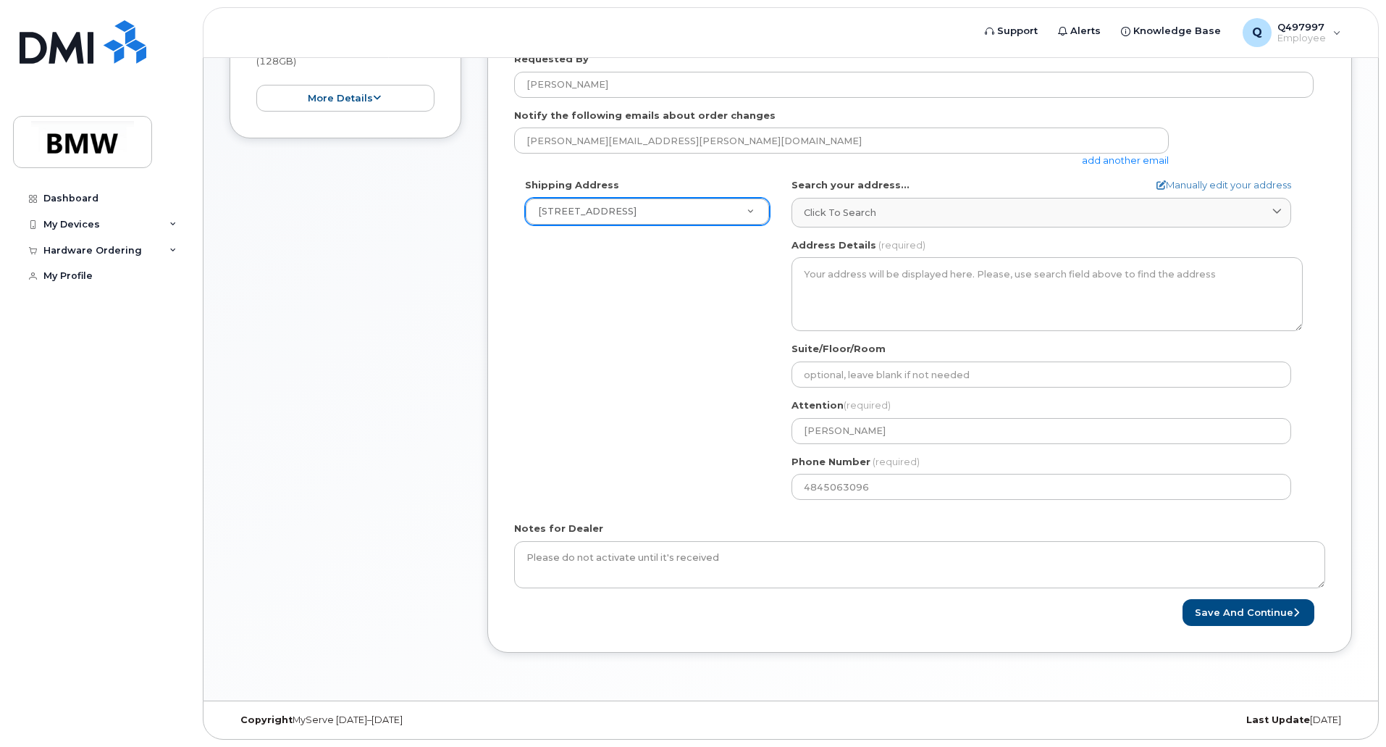
click at [724, 272] on div "Shipping Address 362 Rosecliff Drive New Address 362 Rosecliff Drive BMW MC Pla…" at bounding box center [914, 344] width 800 height 332
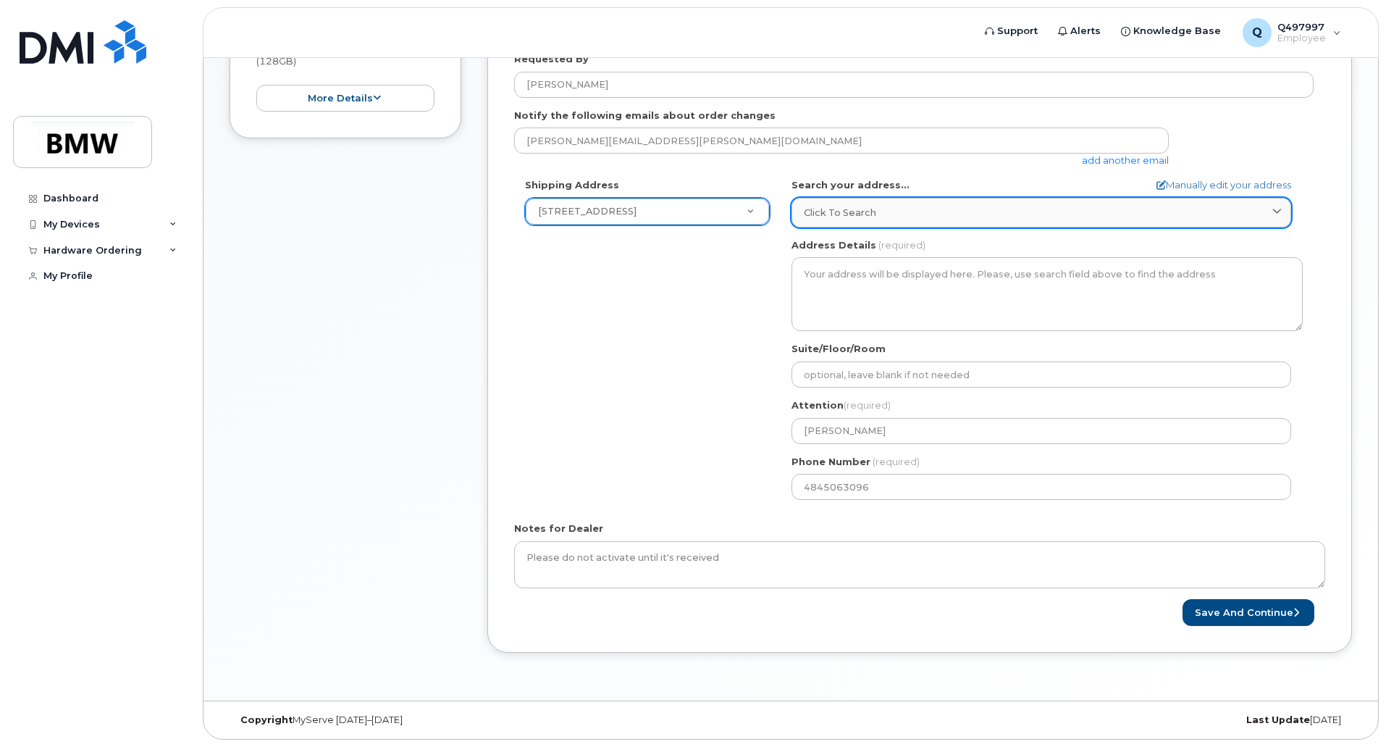
click at [850, 206] on span "Click to search" at bounding box center [840, 213] width 72 height 14
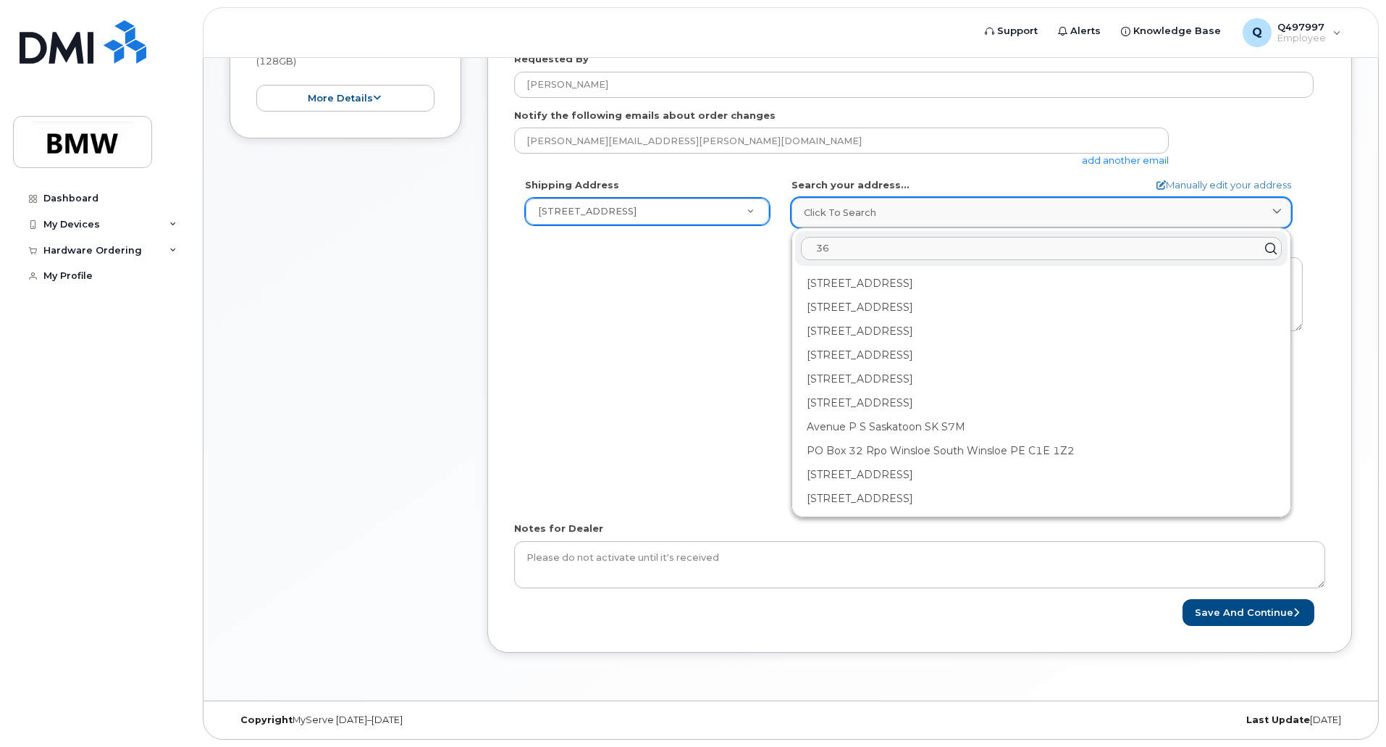
type input "3"
click at [709, 282] on div "Shipping Address 362 Rosecliff Drive New Address 362 Rosecliff Drive BMW MC Pla…" at bounding box center [914, 344] width 800 height 332
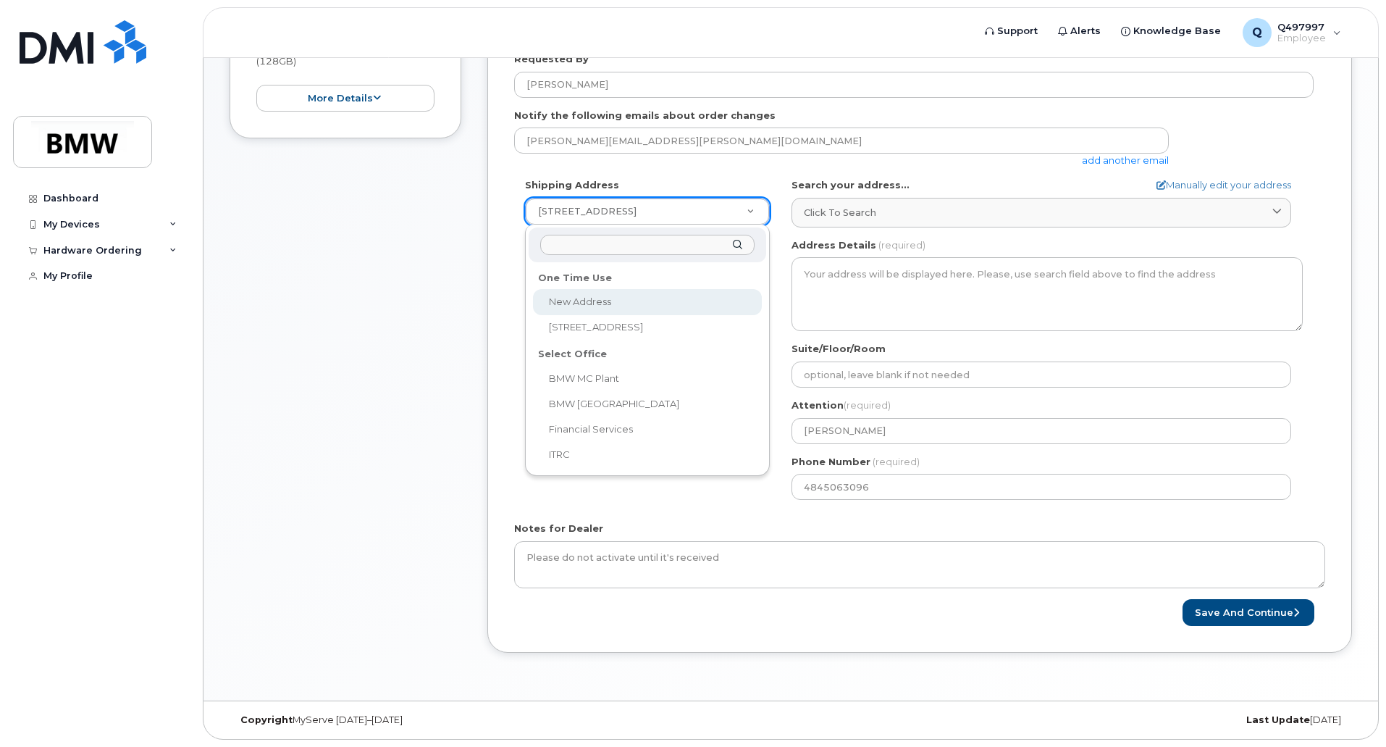
select select
select select "? string:AB ?"
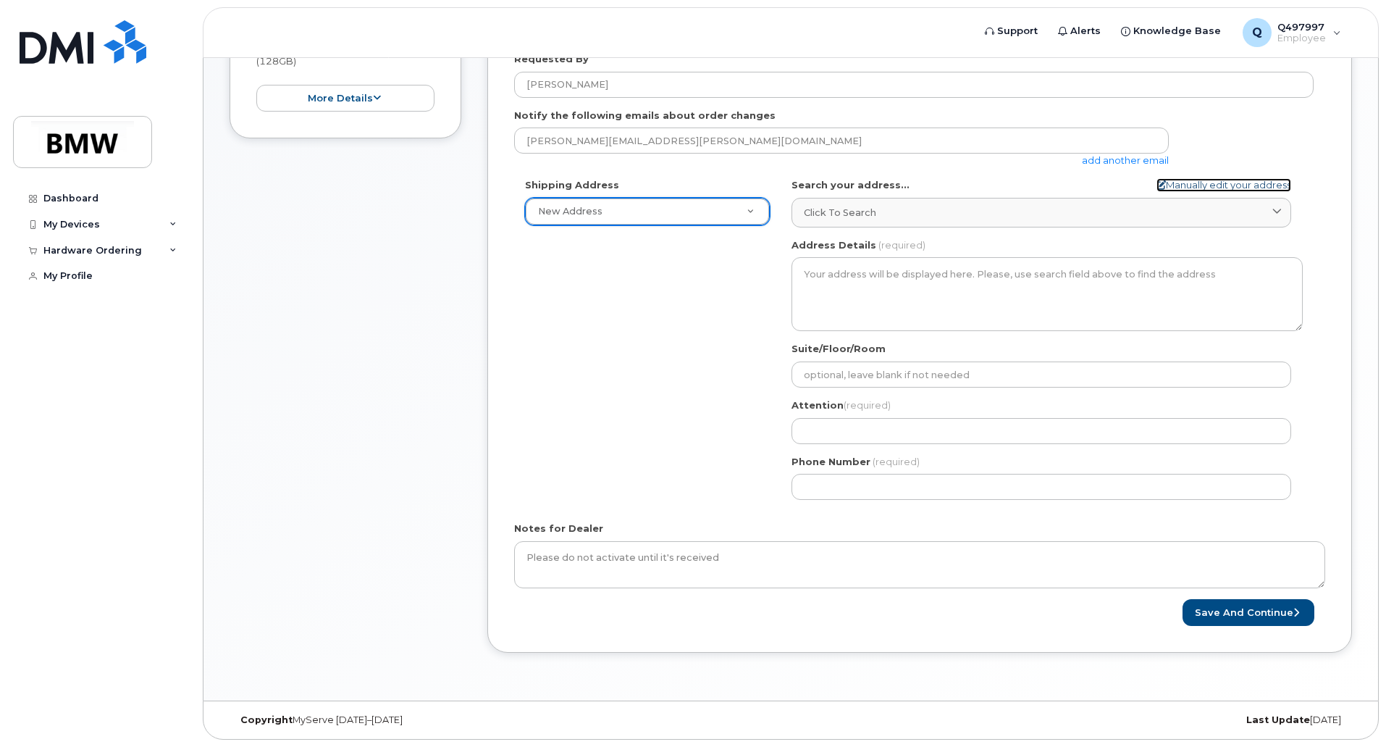
click at [1177, 190] on link "Manually edit your address" at bounding box center [1224, 185] width 135 height 14
select select
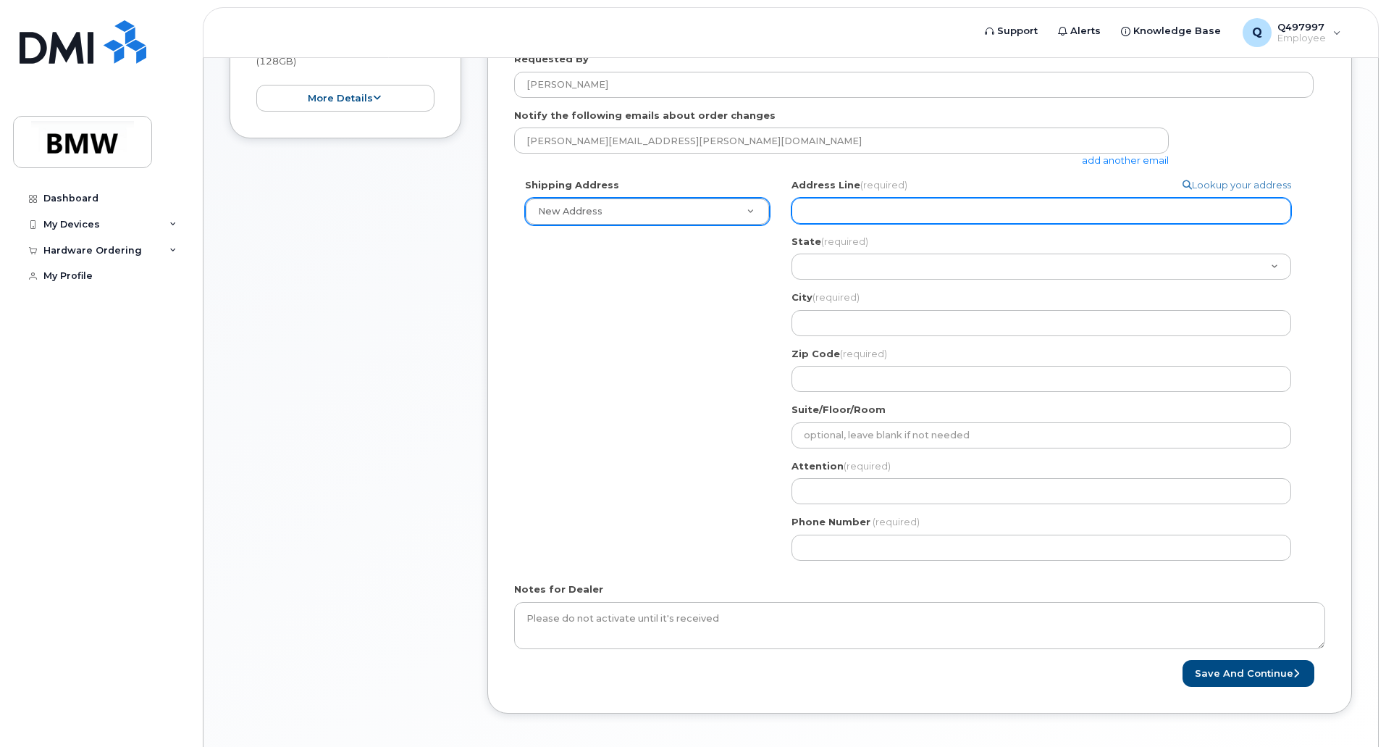
click at [959, 222] on input "Address Line (required)" at bounding box center [1042, 211] width 500 height 26
type input "362 Rosecliff Drive"
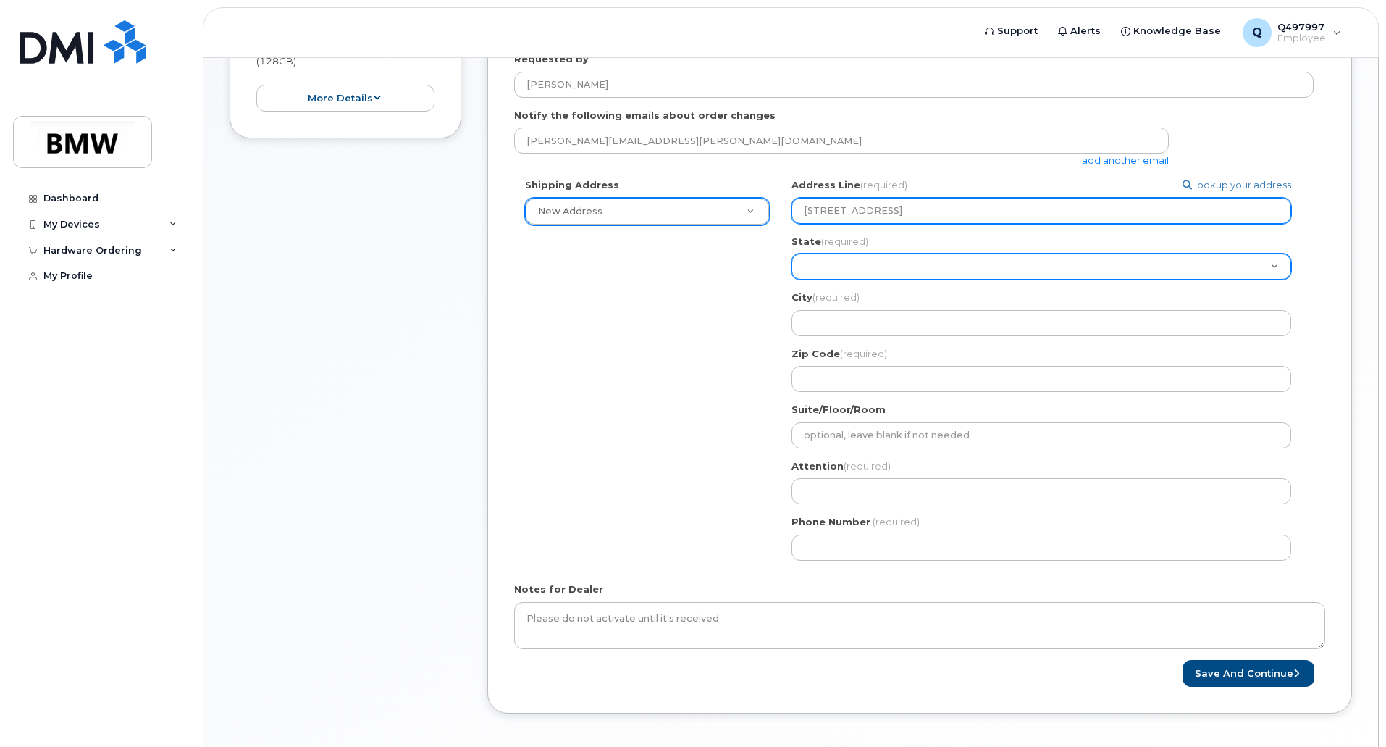
select select
select select "AL"
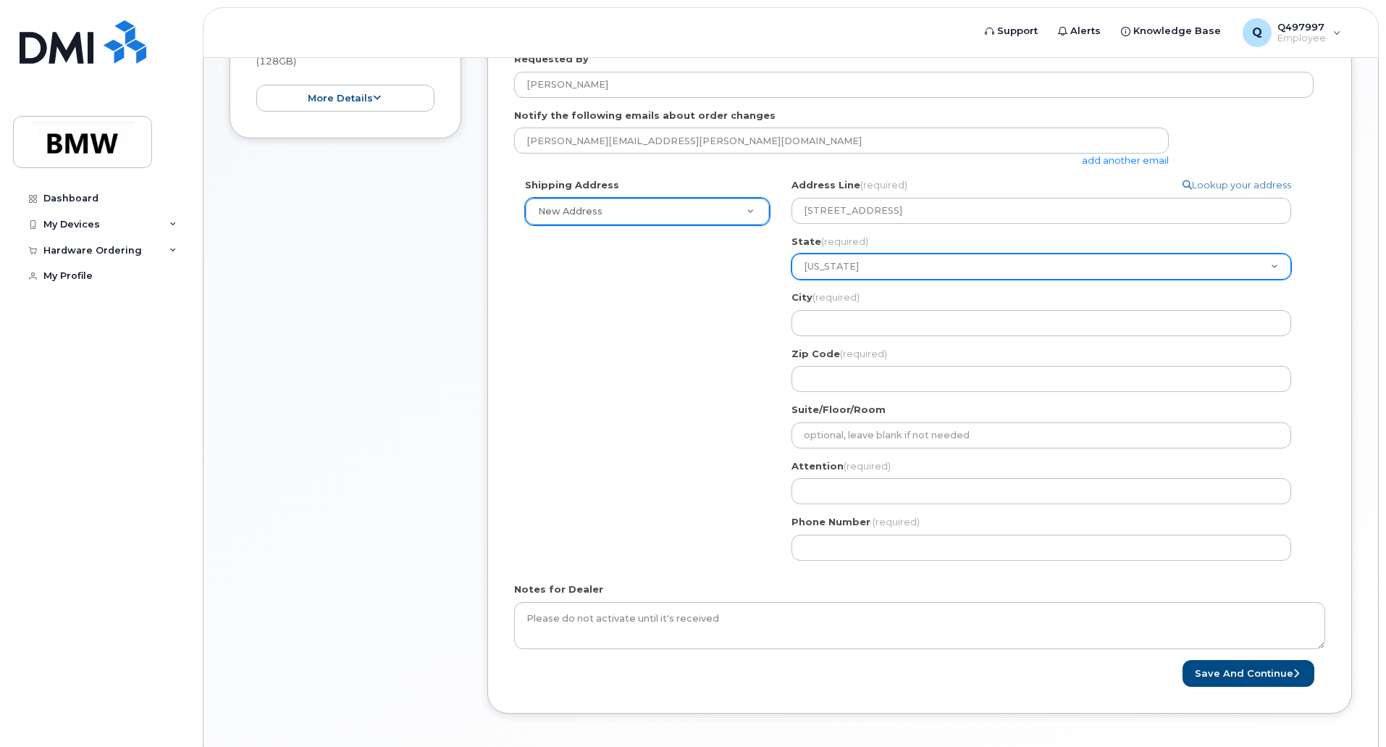
select select
select select "PA"
select select
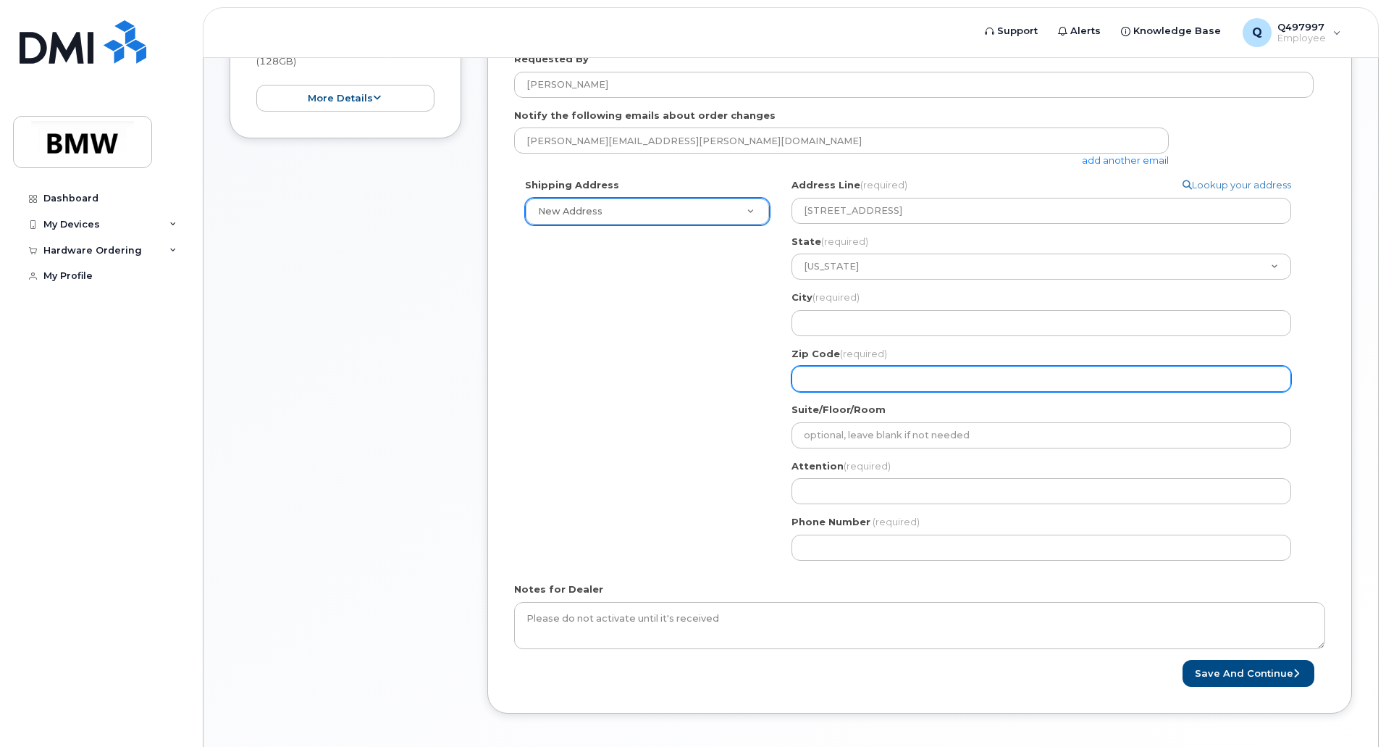
type input "19518"
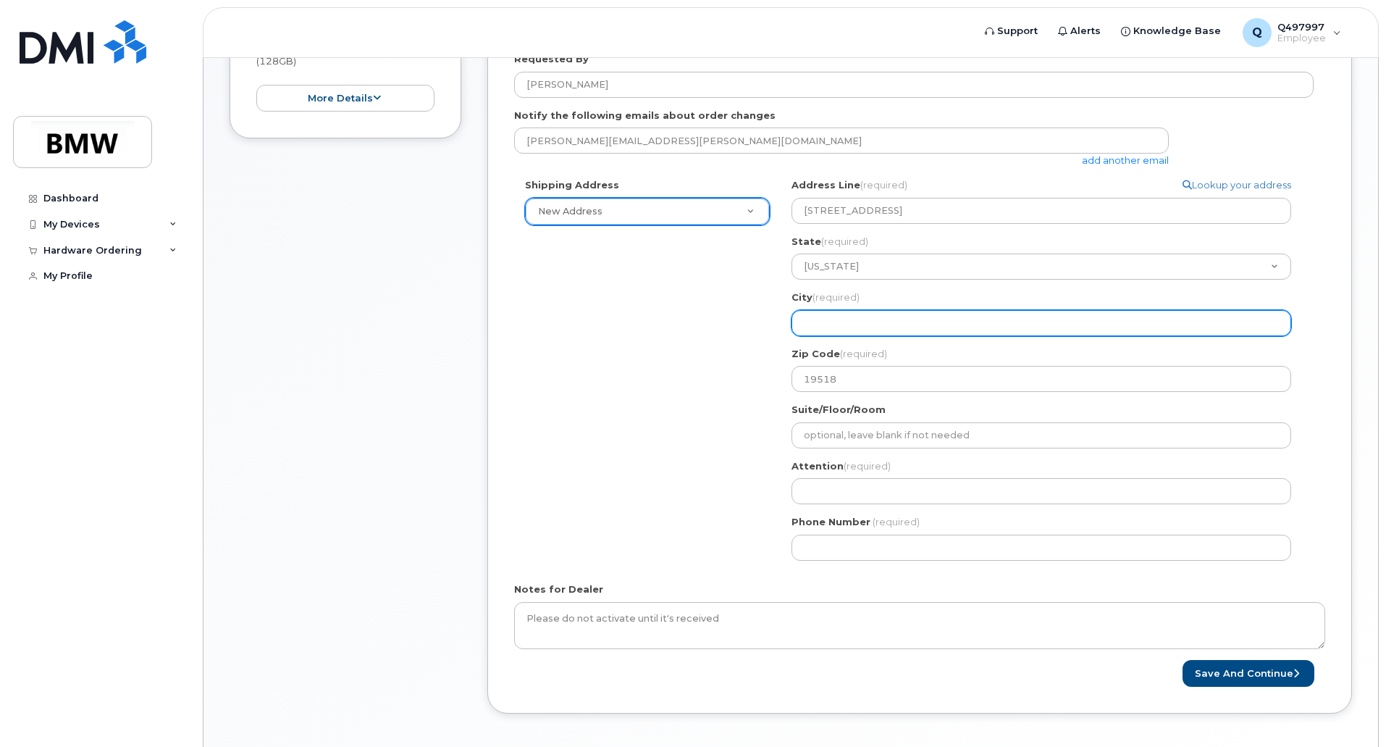
select select
type input "Douglassville"
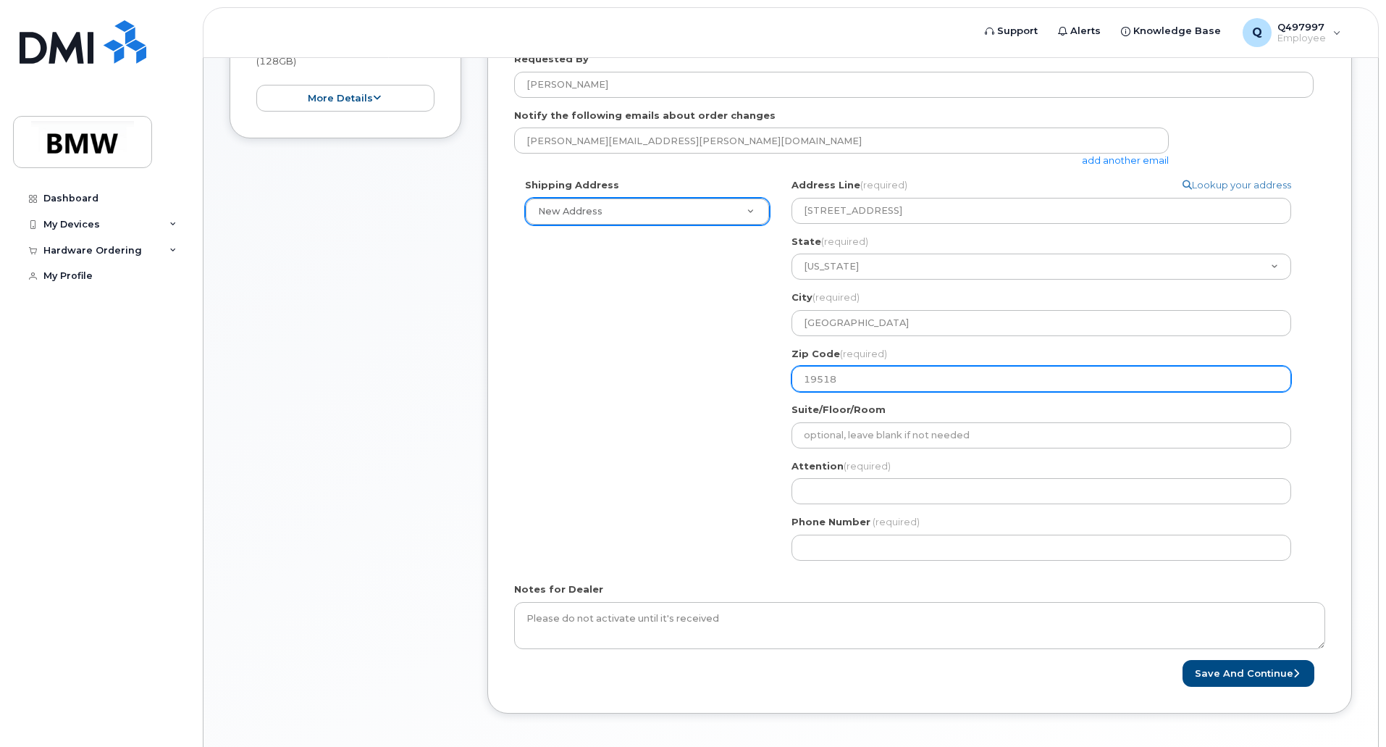
select select
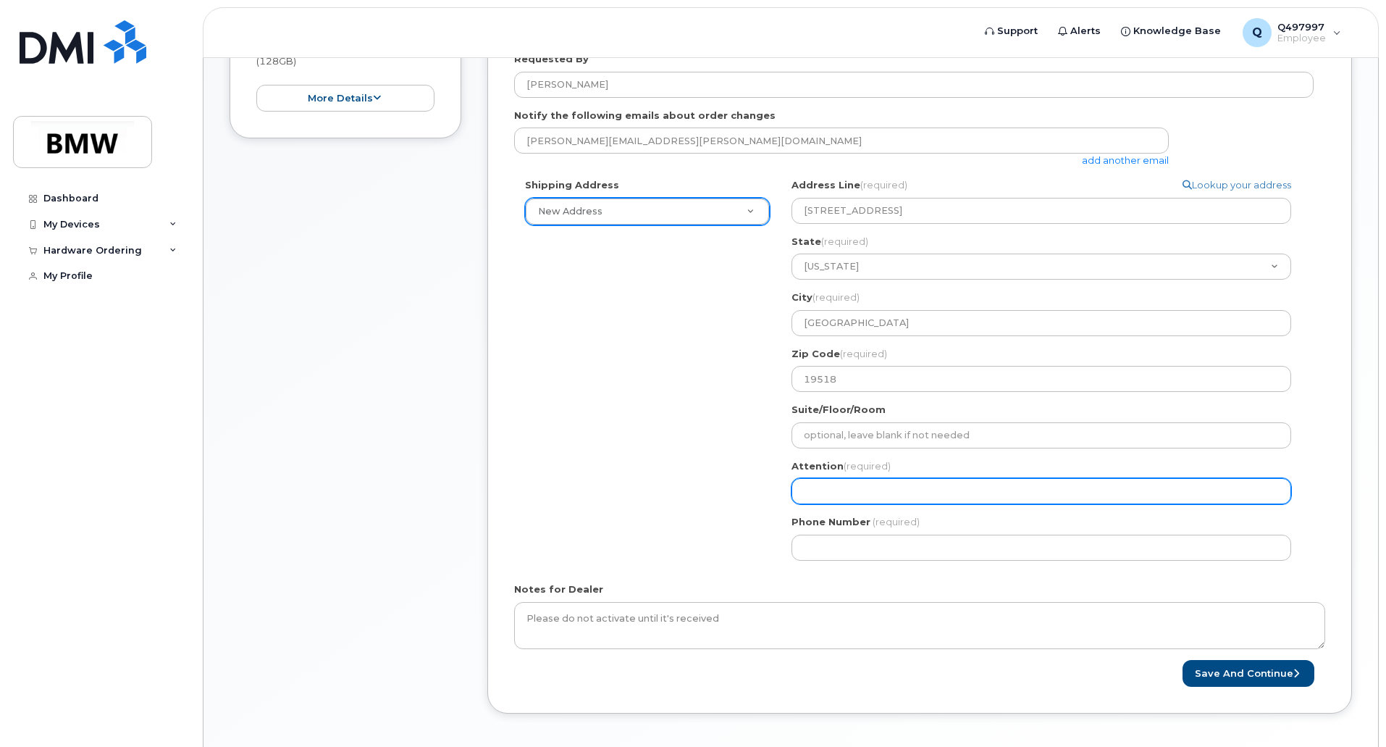
type input "[PERSON_NAME]"
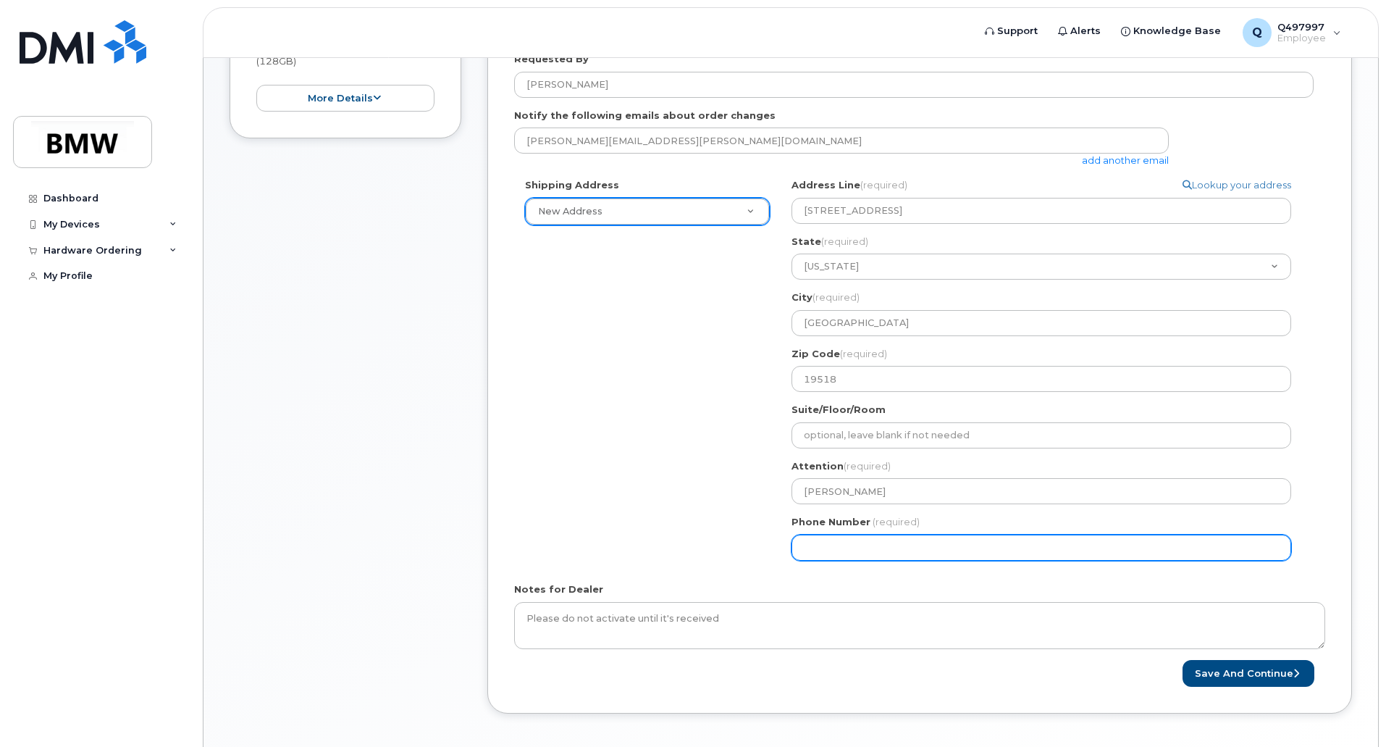
select select
type input "1"
type input "484506309"
select select
type input "4845063096"
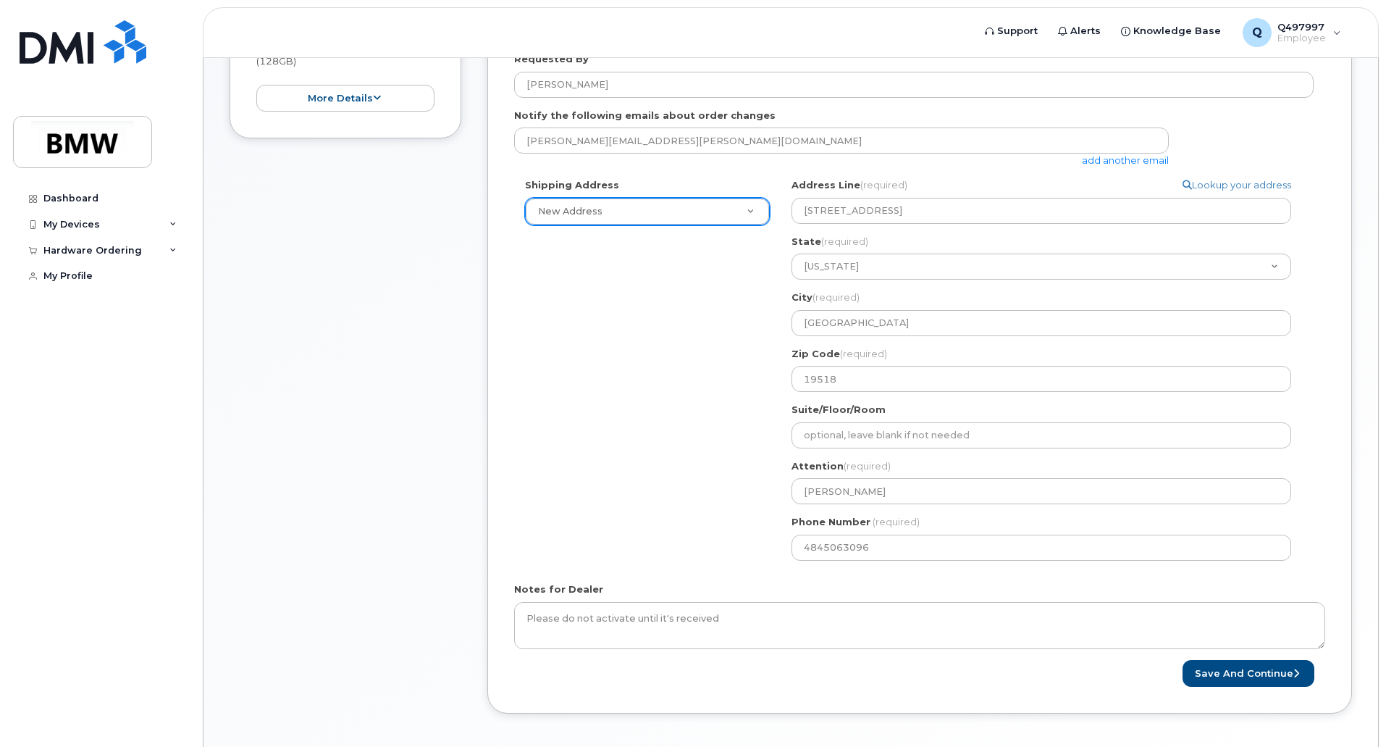
click at [692, 531] on div "Shipping Address New Address New Address 362 Rosecliff Drive BMW MC Plant BMW N…" at bounding box center [914, 374] width 800 height 393
click at [1230, 674] on button "Save and Continue" at bounding box center [1249, 673] width 132 height 27
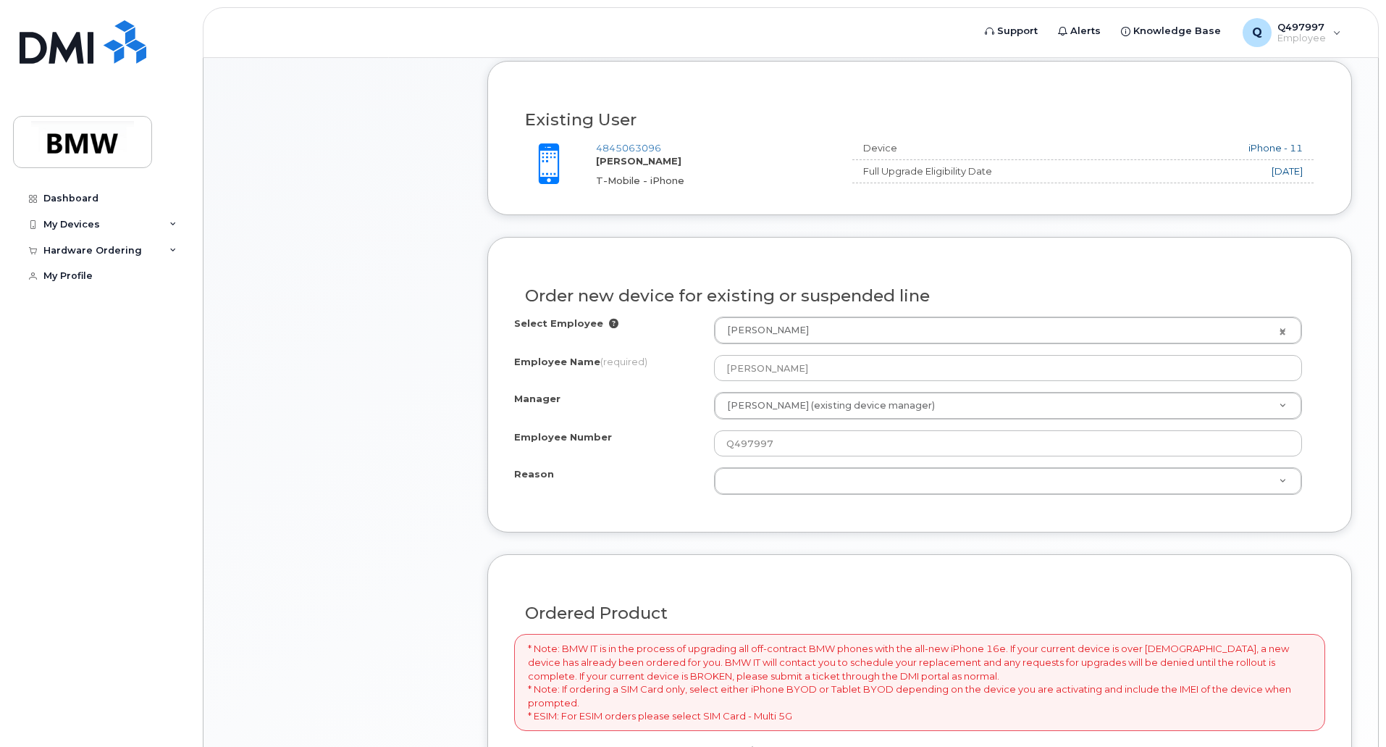
scroll to position [567, 0]
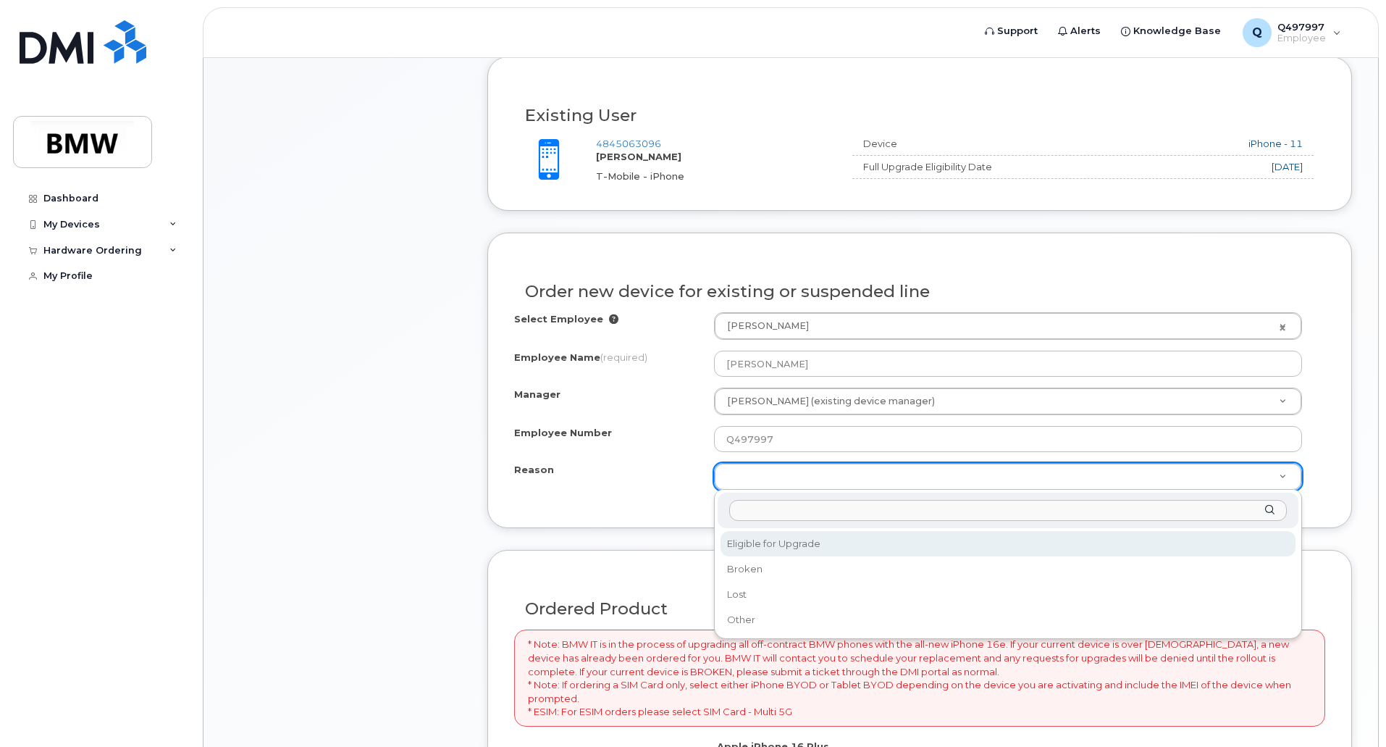
select select "eligible_for_upgrade"
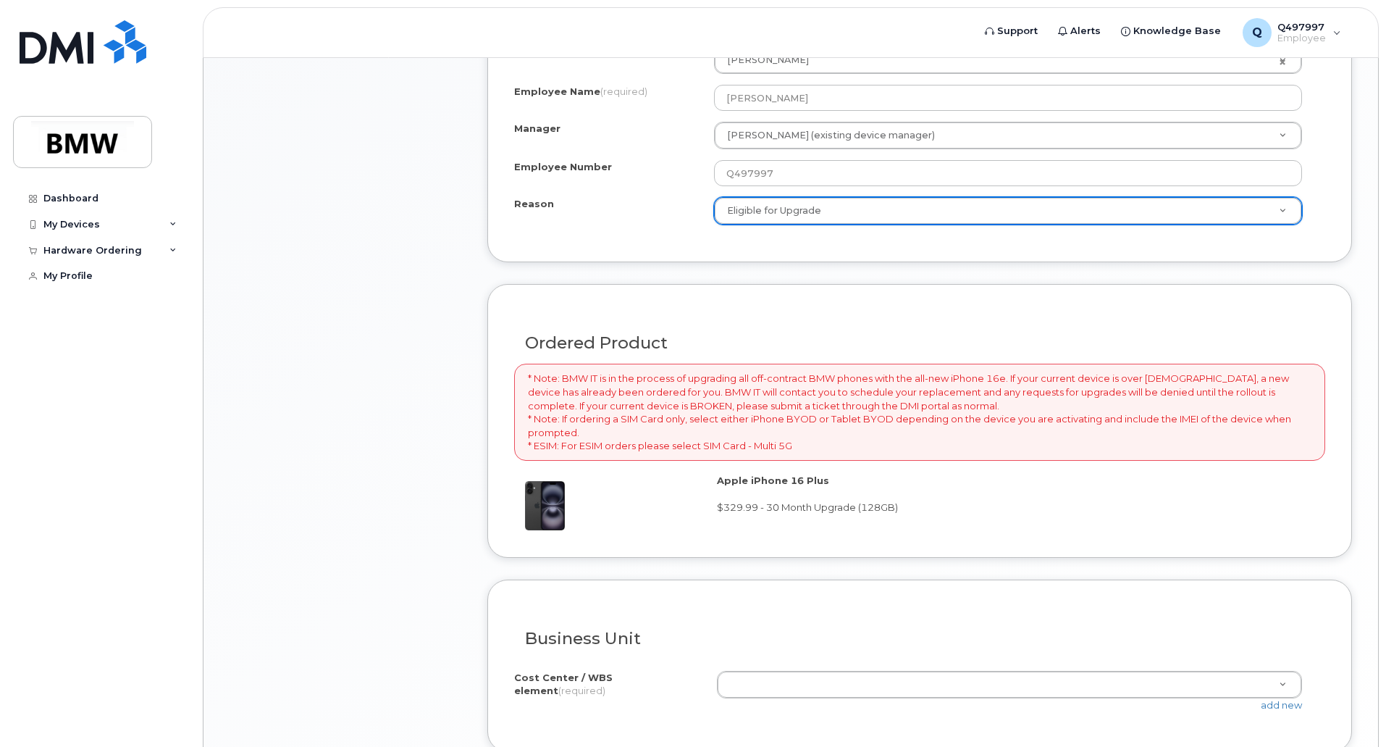
scroll to position [972, 0]
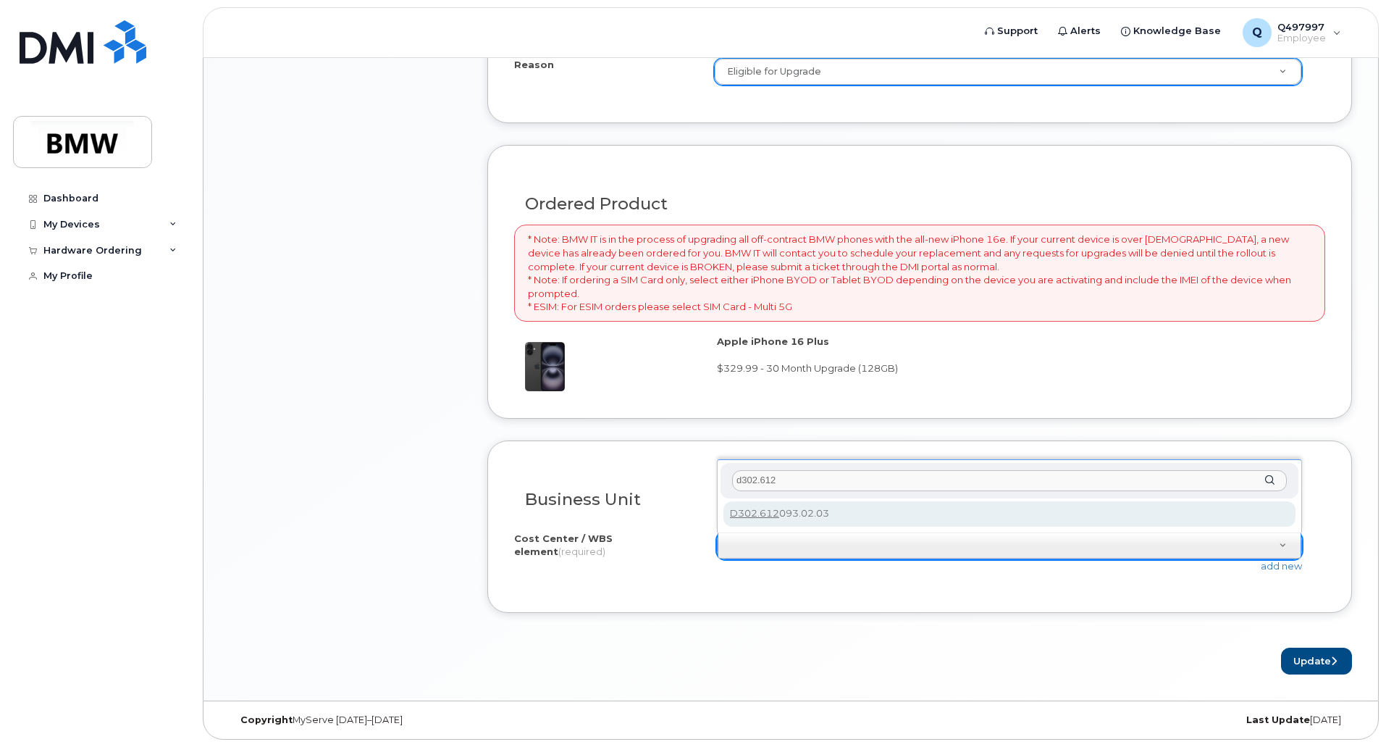
type input "d302.612"
type input "D302.612093.02.03"
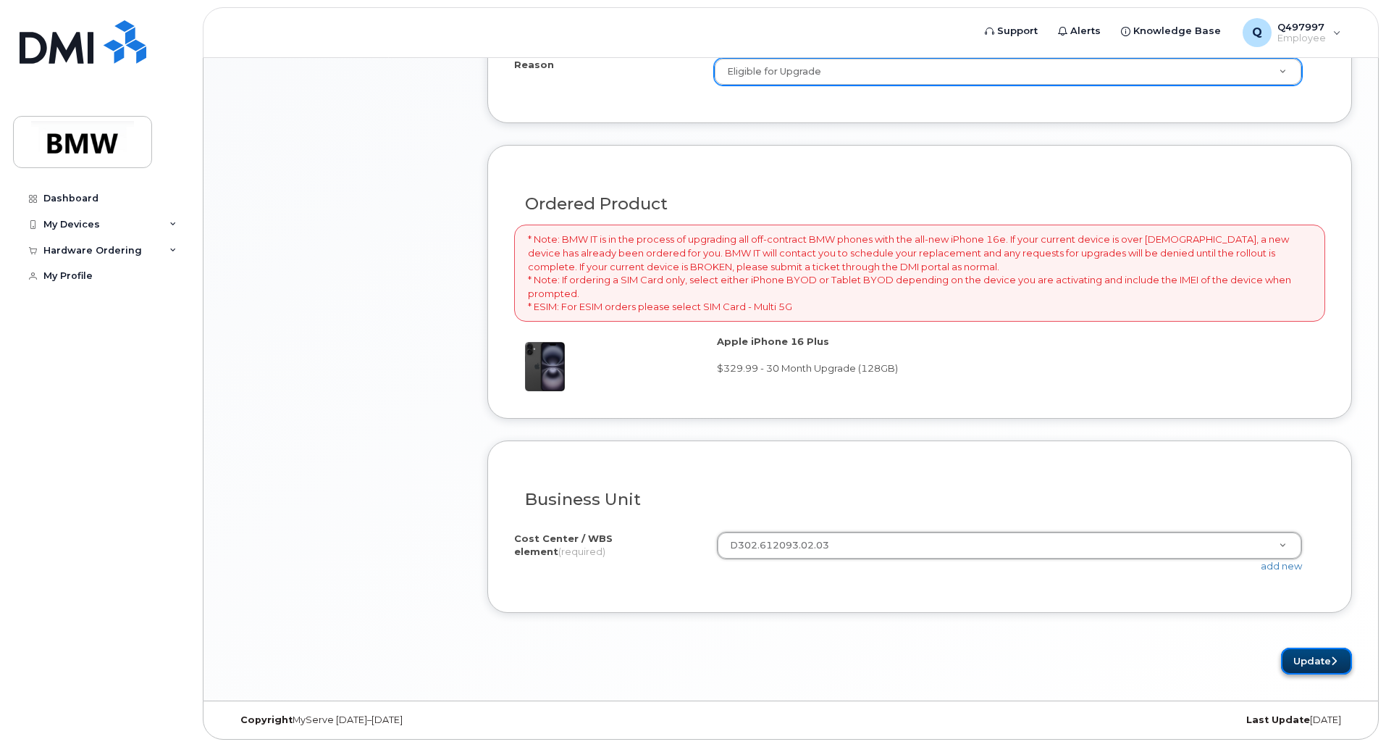
click at [1316, 655] on button "Update" at bounding box center [1316, 660] width 71 height 27
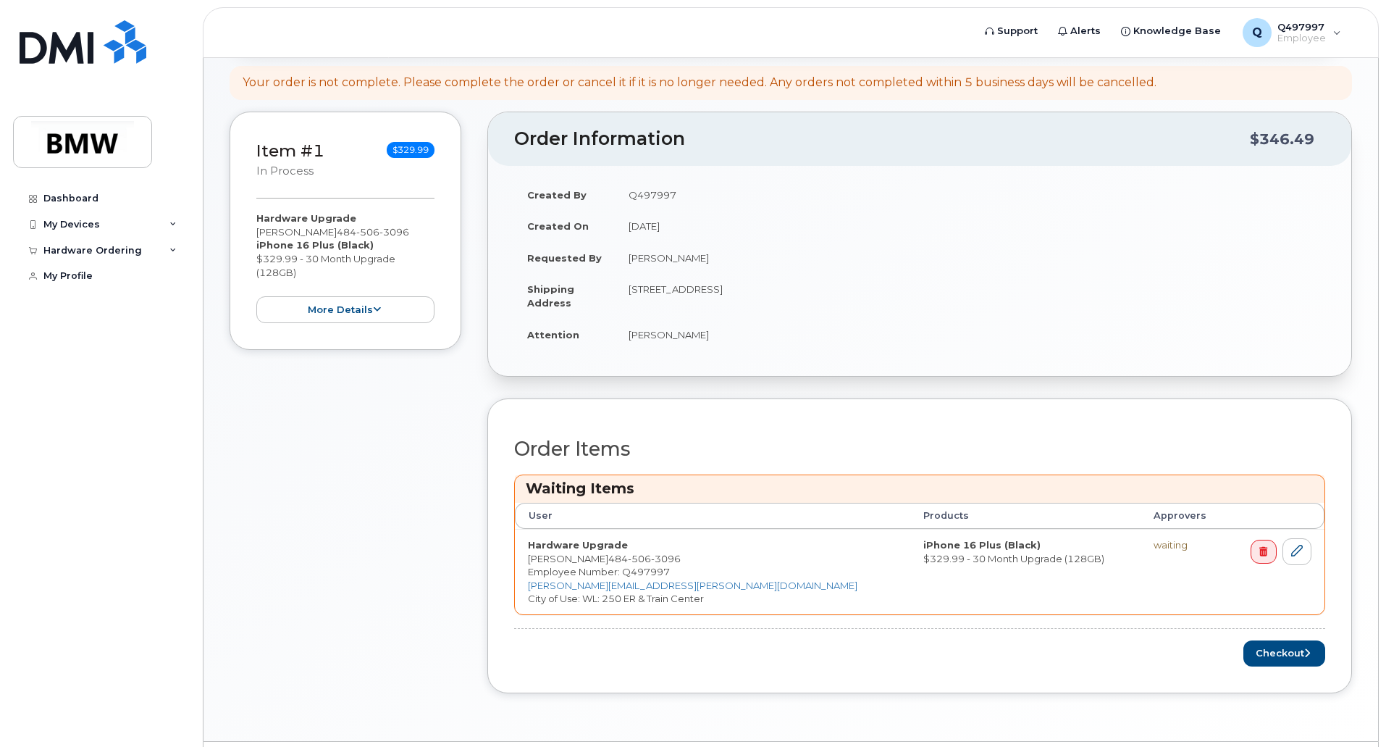
scroll to position [290, 0]
click at [1252, 639] on button "Checkout" at bounding box center [1284, 650] width 82 height 27
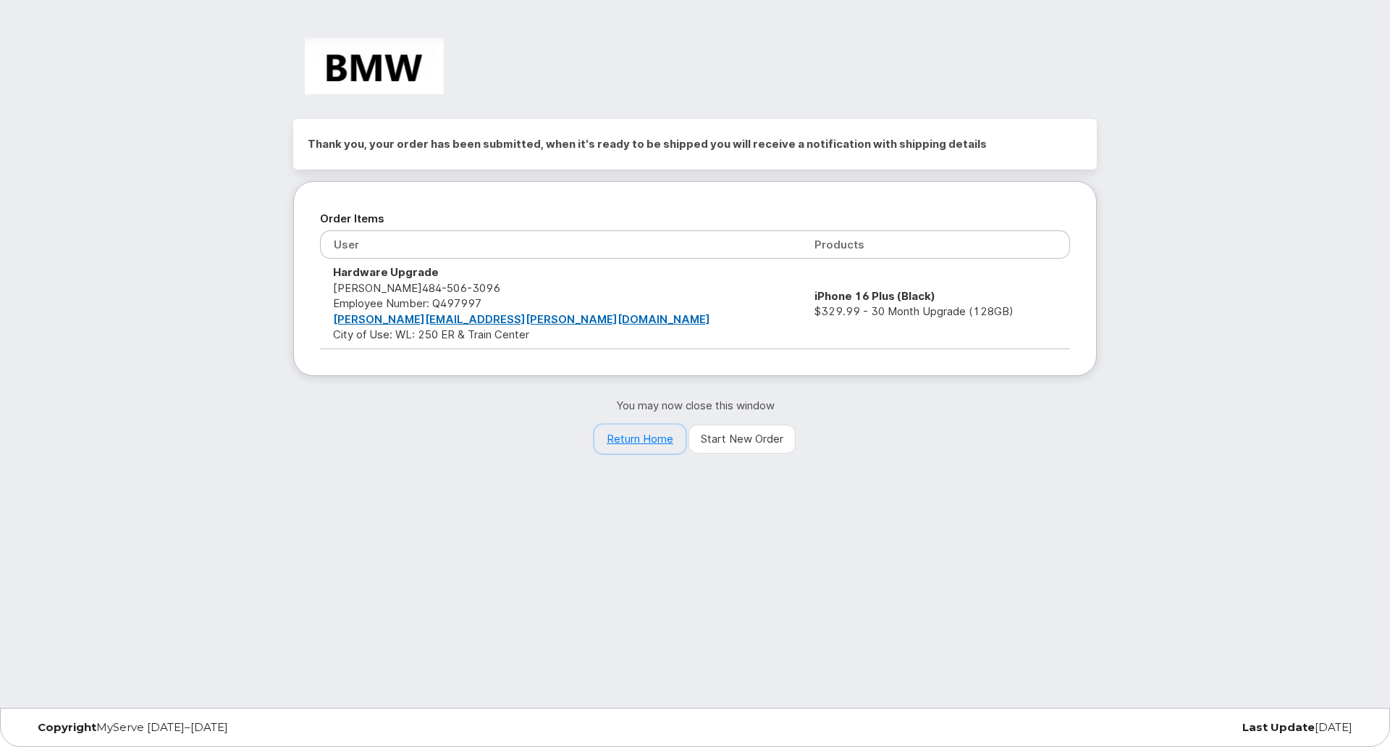
click at [650, 440] on link "Return Home" at bounding box center [640, 438] width 91 height 29
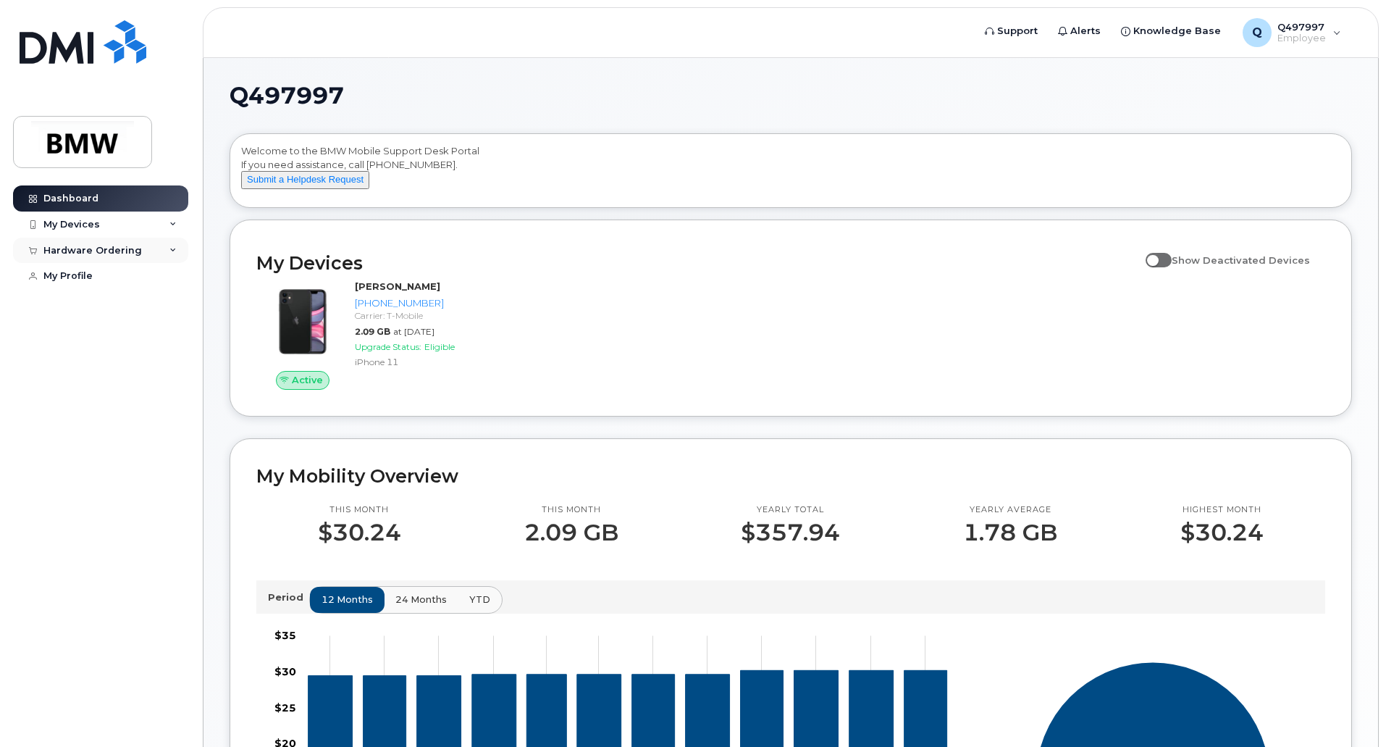
click at [165, 245] on div "Hardware Ordering" at bounding box center [100, 251] width 175 height 26
click at [77, 277] on div "My Orders" at bounding box center [76, 276] width 52 height 13
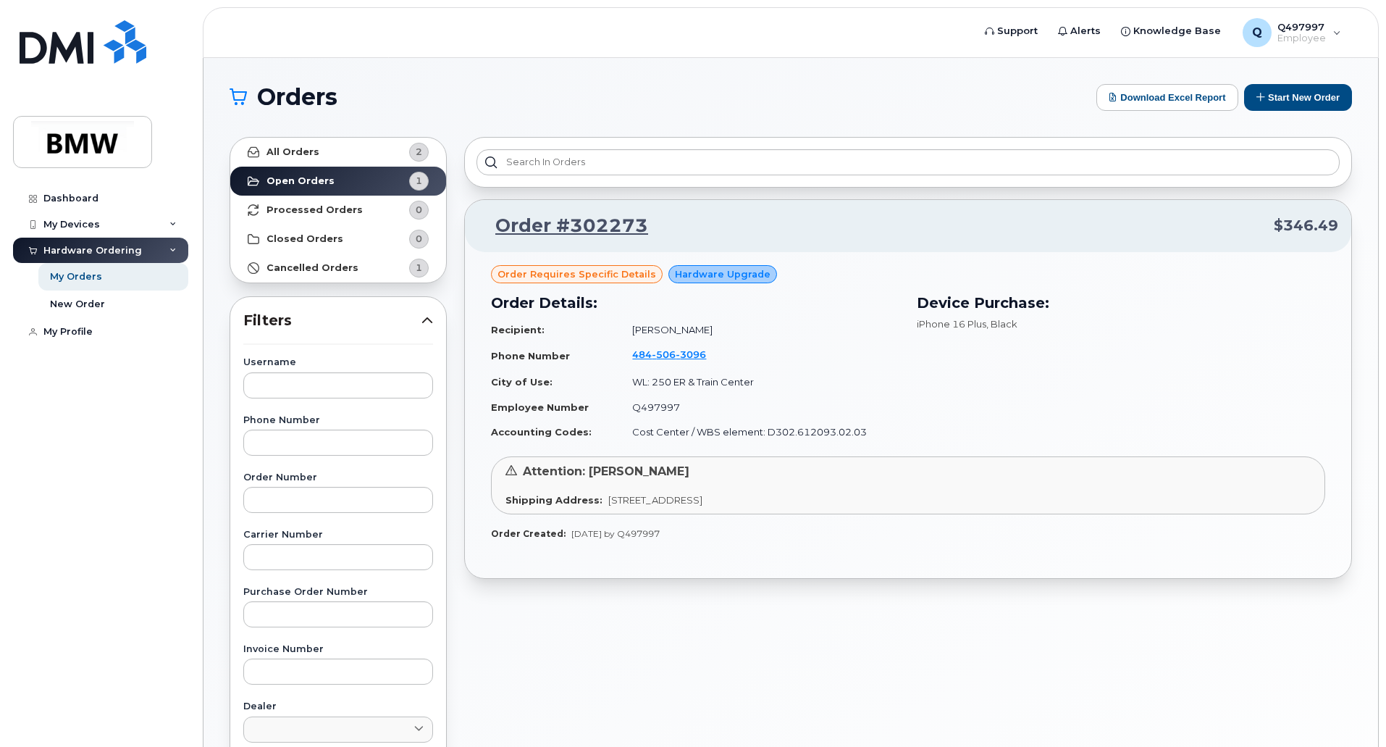
click at [611, 275] on span "Order requires Specific details" at bounding box center [577, 274] width 159 height 14
